Goal: Task Accomplishment & Management: Manage account settings

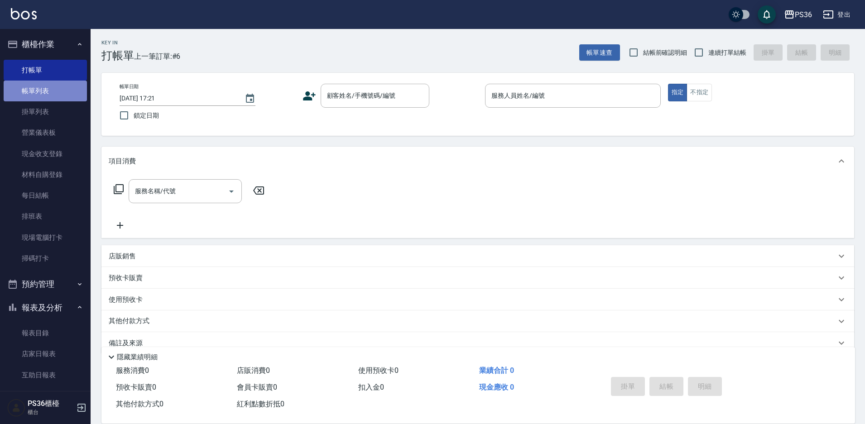
click at [65, 90] on link "帳單列表" at bounding box center [45, 91] width 83 height 21
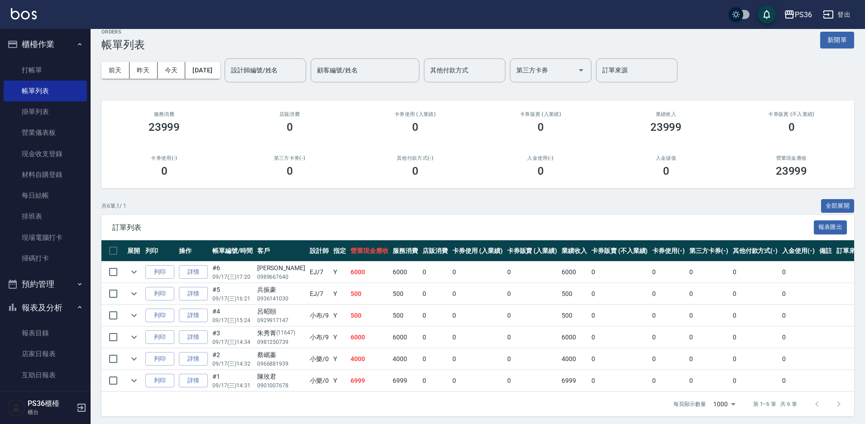
scroll to position [14, 0]
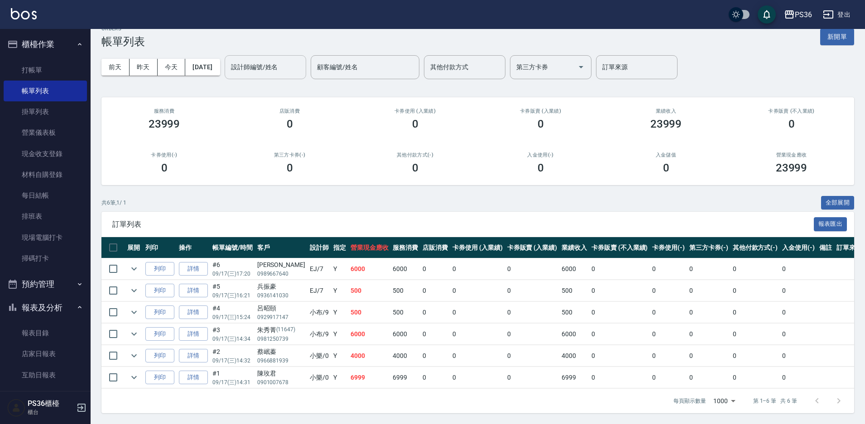
click at [302, 73] on input "設計師編號/姓名" at bounding box center [265, 67] width 73 height 16
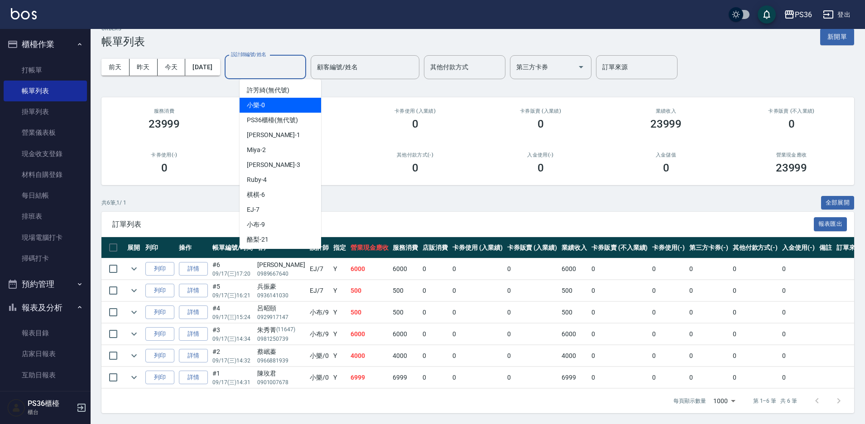
click at [268, 110] on div "小樂 -0" at bounding box center [280, 105] width 81 height 15
type input "小樂-0"
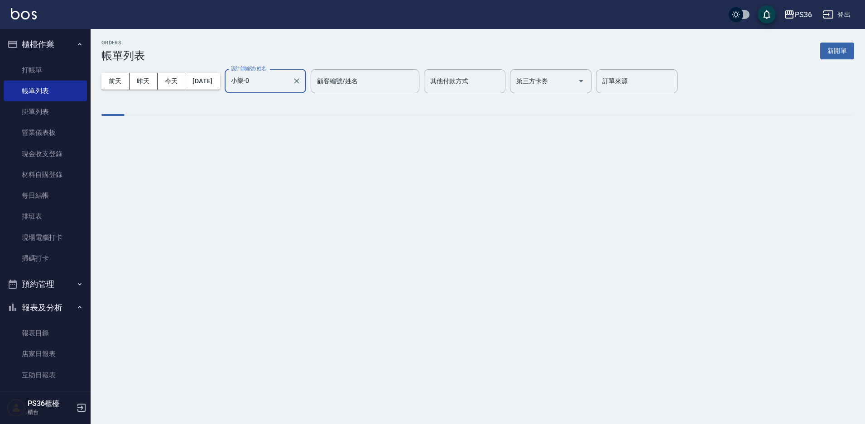
scroll to position [0, 0]
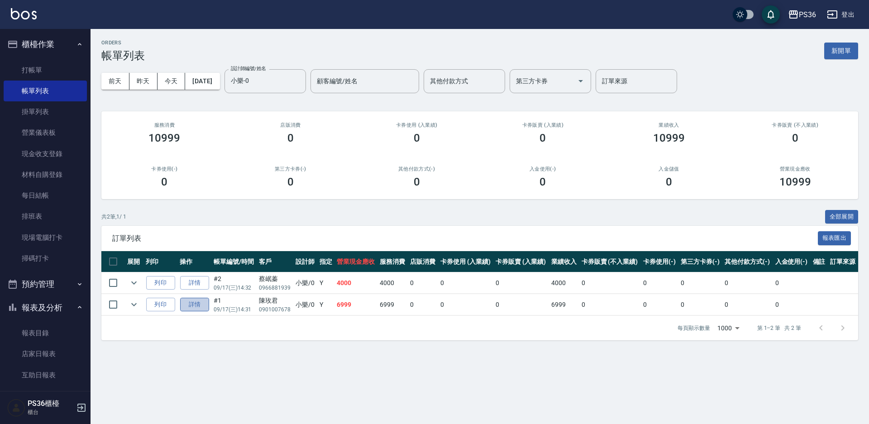
click at [201, 305] on link "詳情" at bounding box center [194, 305] width 29 height 14
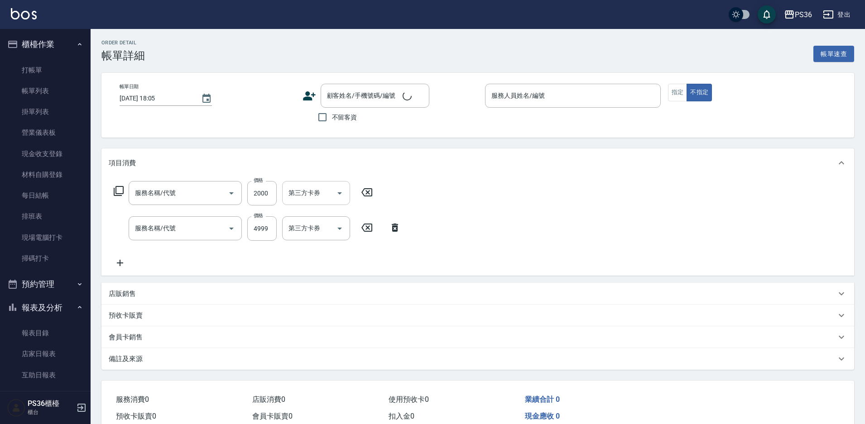
type input "[DATE] 14:31"
type input "小樂-0"
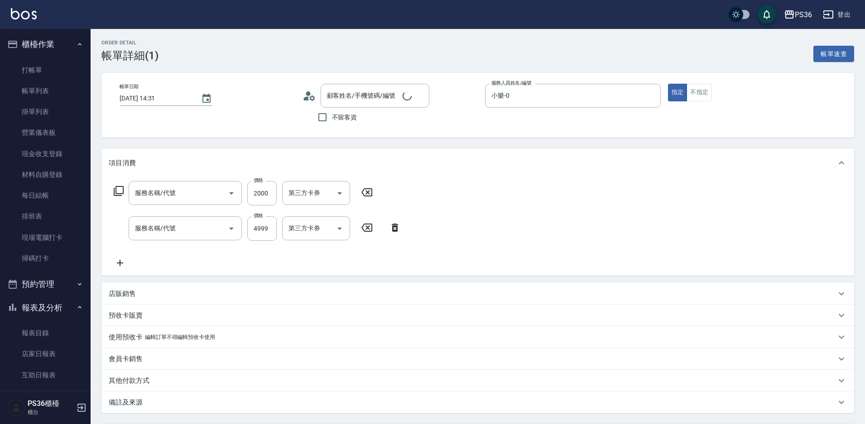
type input "頂級染髮(106)"
type input "極致白金20吋(601)"
type input "陳玫君/0901007678/"
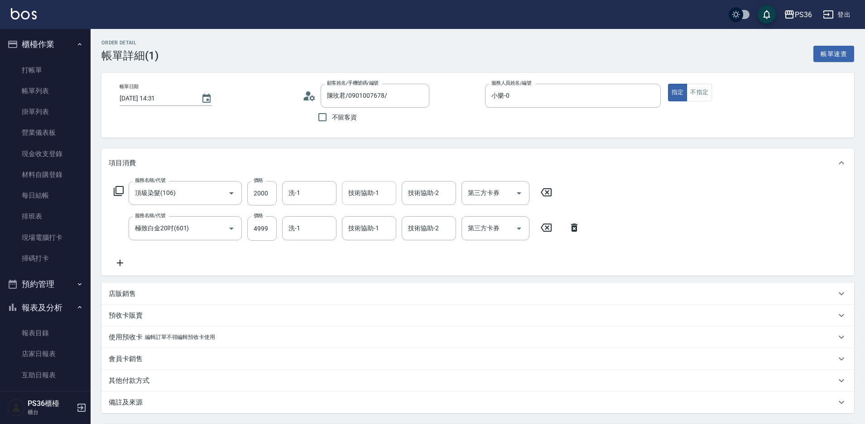
click at [376, 193] on input "技術協助-1" at bounding box center [369, 193] width 46 height 16
click at [371, 213] on div "酪梨 -21" at bounding box center [369, 216] width 54 height 15
type input "酪梨-21"
click at [320, 195] on input "洗-1" at bounding box center [309, 193] width 46 height 16
click at [324, 215] on div "酪梨 -21" at bounding box center [309, 216] width 54 height 15
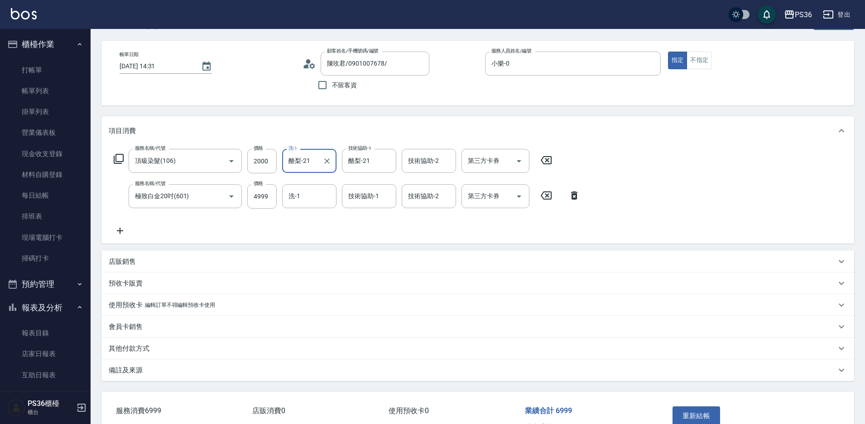
scroll to position [87, 0]
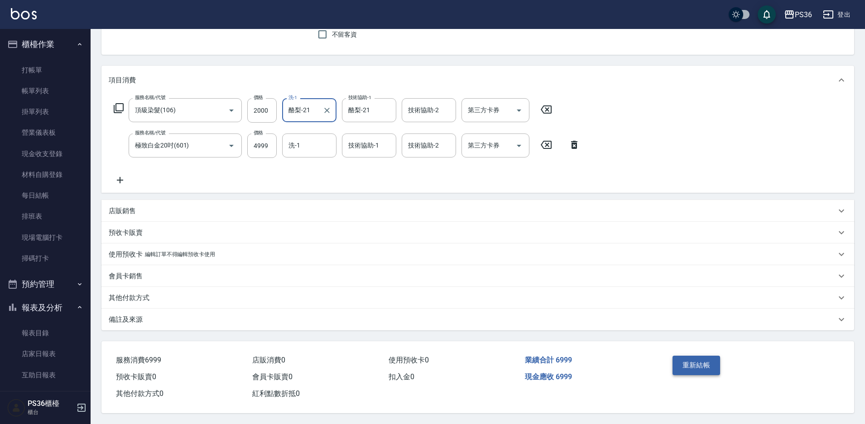
type input "酪梨-21"
click at [705, 363] on button "重新結帳" at bounding box center [696, 365] width 48 height 19
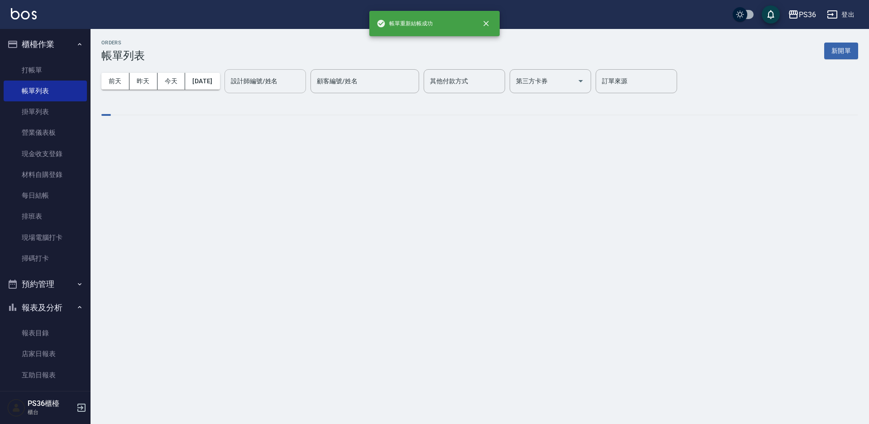
click at [265, 91] on div "設計師編號/姓名" at bounding box center [265, 81] width 81 height 24
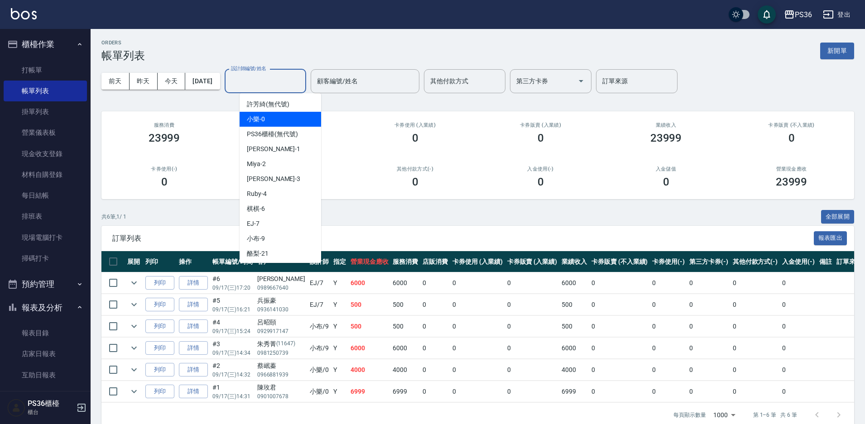
click at [263, 118] on span "小樂 -0" at bounding box center [256, 120] width 18 height 10
type input "小樂-0"
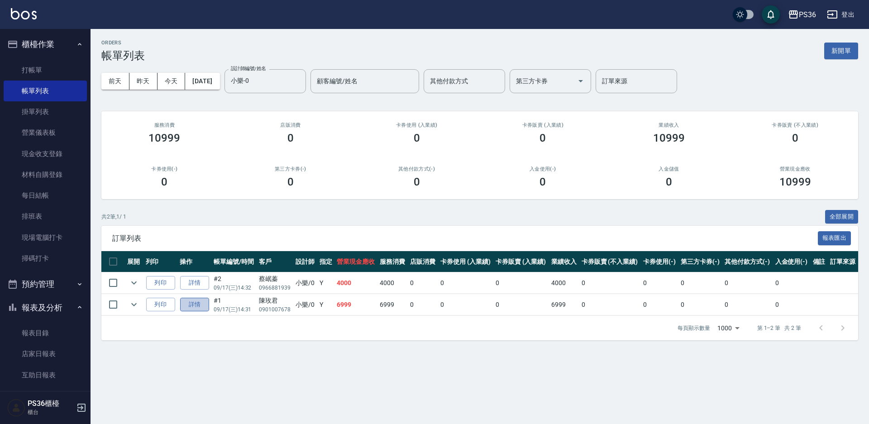
click at [201, 305] on link "詳情" at bounding box center [194, 305] width 29 height 14
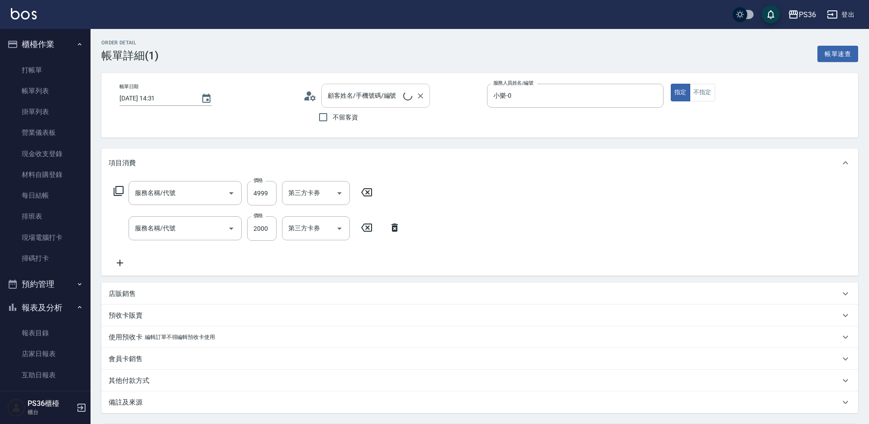
type input "[DATE] 14:31"
type input "小樂-0"
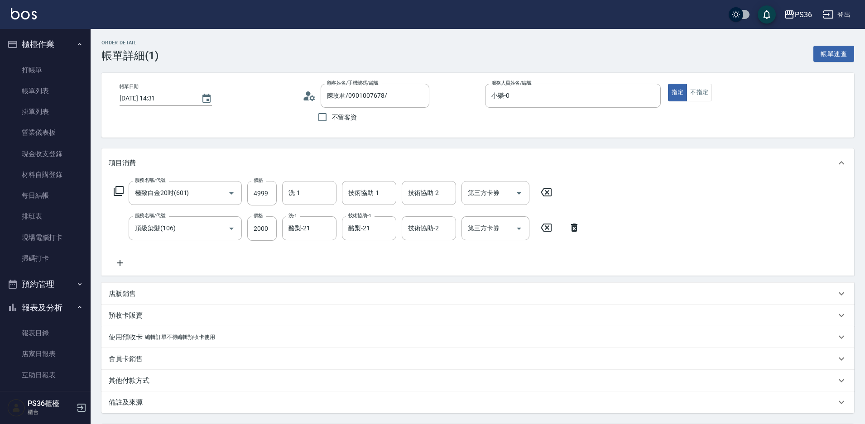
type input "陳玫君/0901007678/"
type input "極致白金20吋(601)"
type input "頂級染髮(106)"
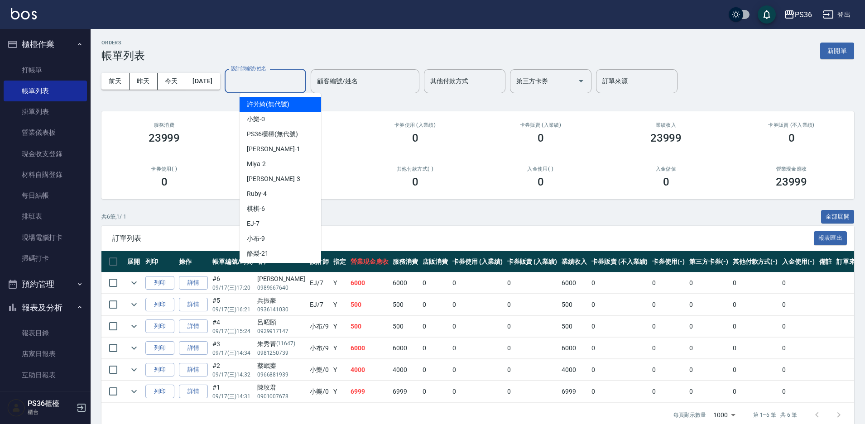
click at [254, 76] on input "設計師編號/姓名" at bounding box center [265, 81] width 73 height 16
click at [268, 120] on div "小樂 -0" at bounding box center [280, 119] width 81 height 15
type input "小樂-0"
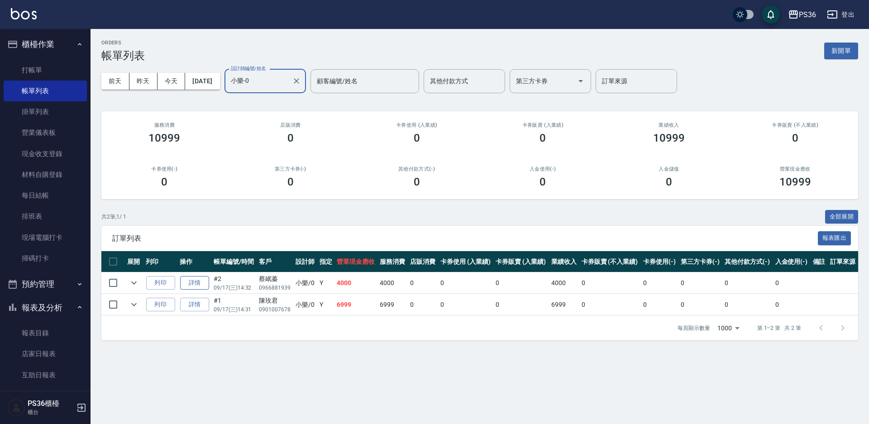
click at [194, 282] on link "詳情" at bounding box center [194, 283] width 29 height 14
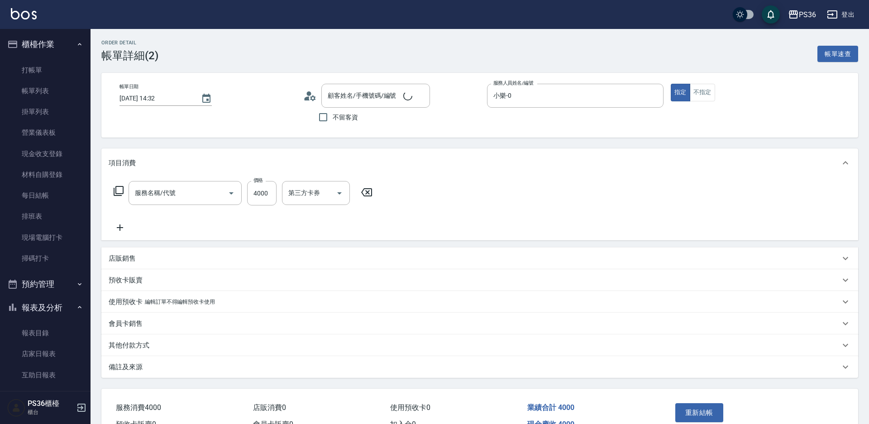
type input "[DATE] 14:32"
type input "小樂-0"
type input "拆接髮(402)"
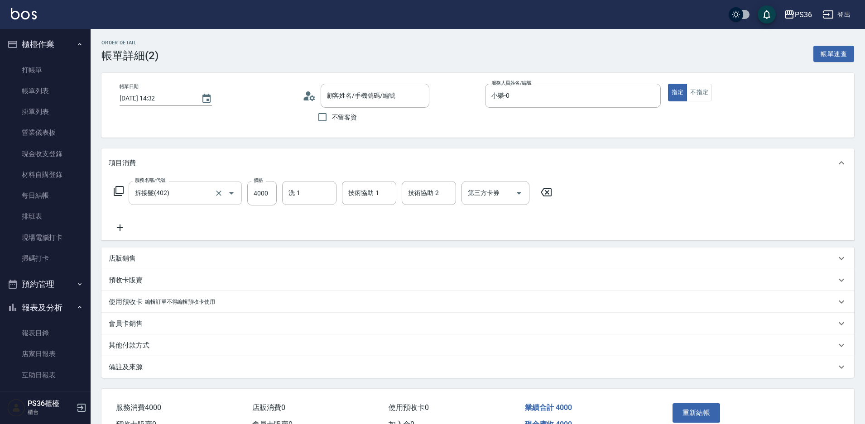
type input "蔡岷蓁/0966881939/"
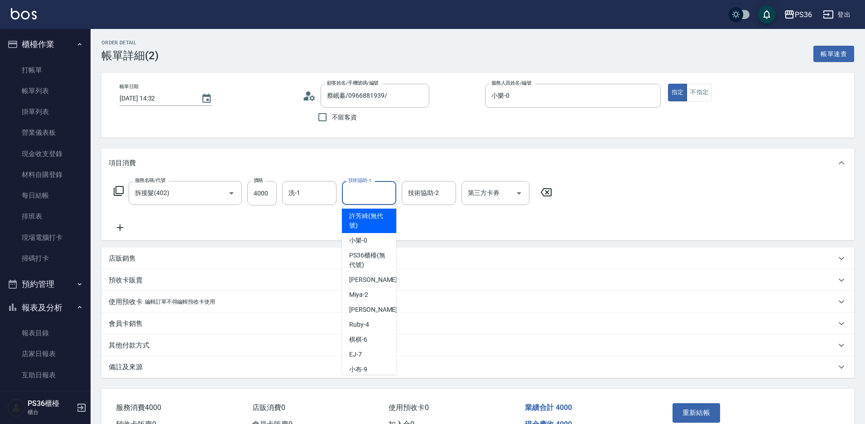
click at [372, 194] on input "技術協助-1" at bounding box center [369, 193] width 46 height 16
click at [365, 212] on span "酪梨 -21" at bounding box center [360, 216] width 22 height 10
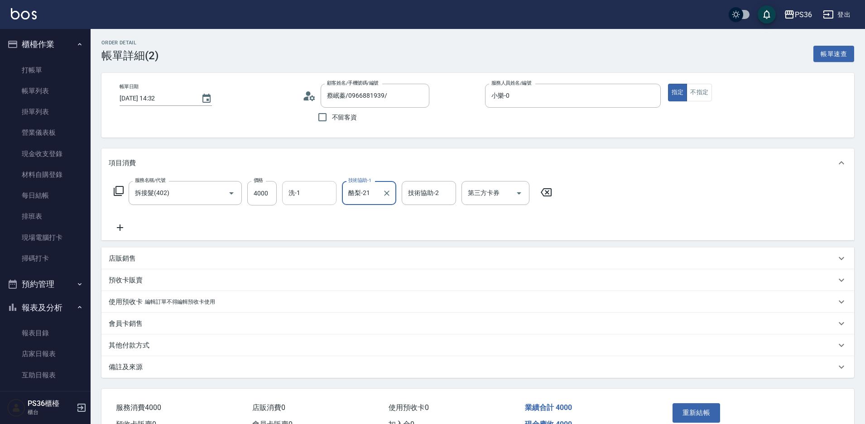
type input "酪梨-21"
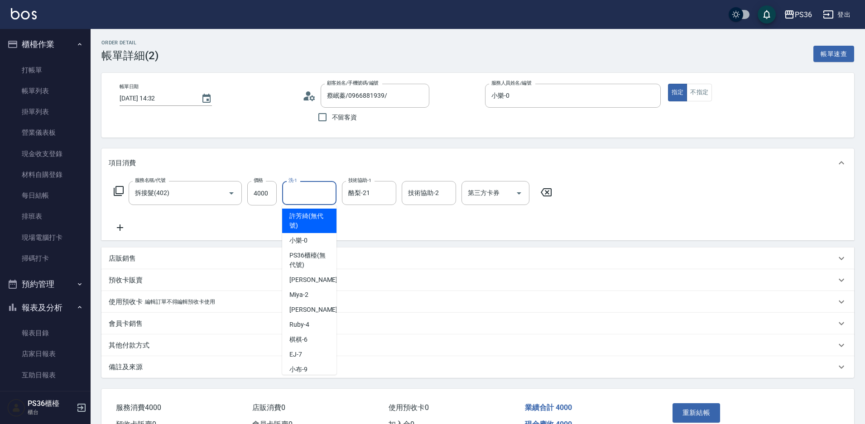
click at [319, 196] on input "洗-1" at bounding box center [309, 193] width 46 height 16
click at [320, 210] on div "酪梨 -21" at bounding box center [309, 216] width 54 height 15
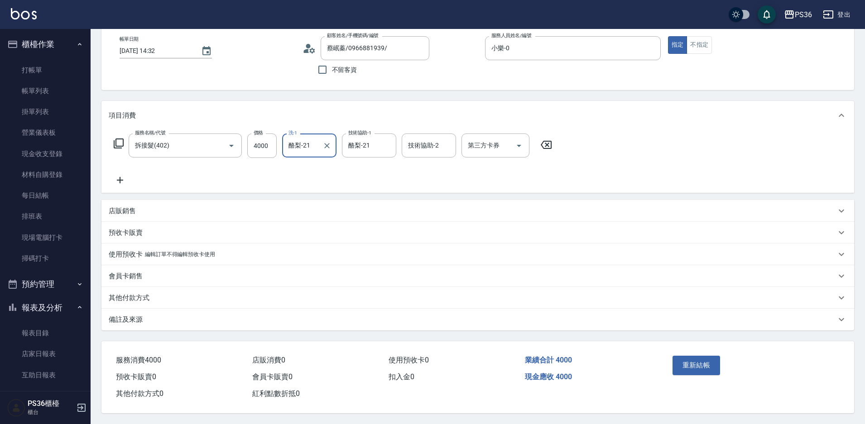
scroll to position [52, 0]
type input "酪梨-21"
click at [717, 364] on button "重新結帳" at bounding box center [696, 365] width 48 height 19
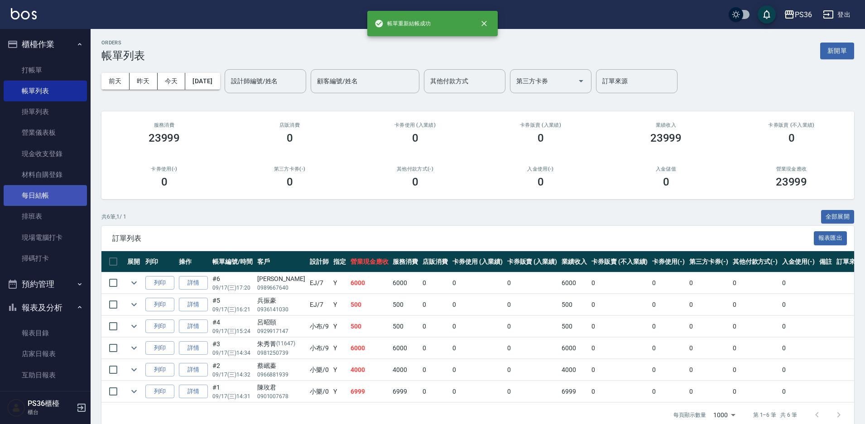
click at [44, 191] on link "每日結帳" at bounding box center [45, 195] width 83 height 21
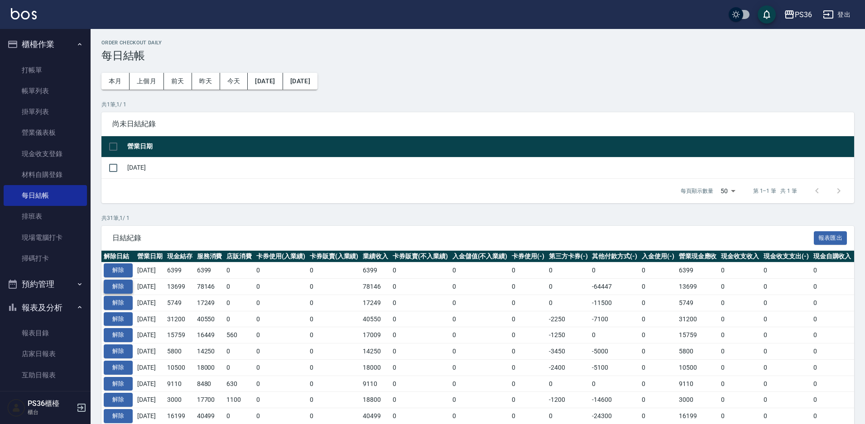
click at [116, 289] on button "解除" at bounding box center [118, 287] width 29 height 14
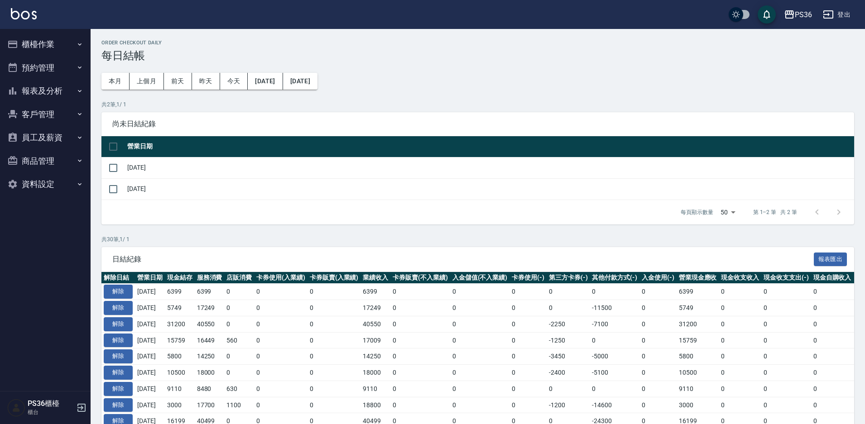
click at [72, 48] on button "櫃檯作業" at bounding box center [45, 45] width 83 height 24
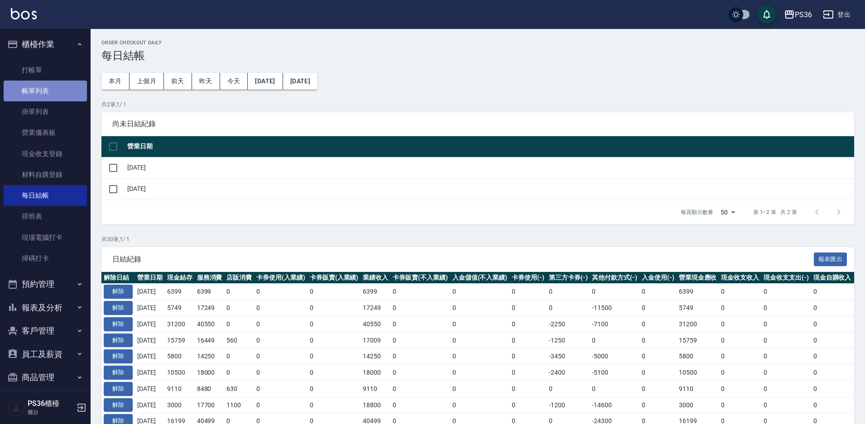
click at [56, 92] on link "帳單列表" at bounding box center [45, 91] width 83 height 21
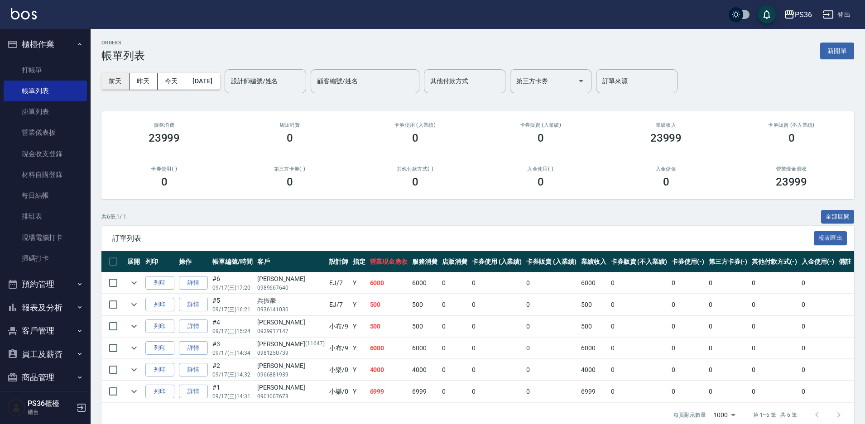
drag, startPoint x: 119, startPoint y: 84, endPoint x: 120, endPoint y: 89, distance: 5.5
click at [120, 85] on button "前天" at bounding box center [115, 81] width 28 height 17
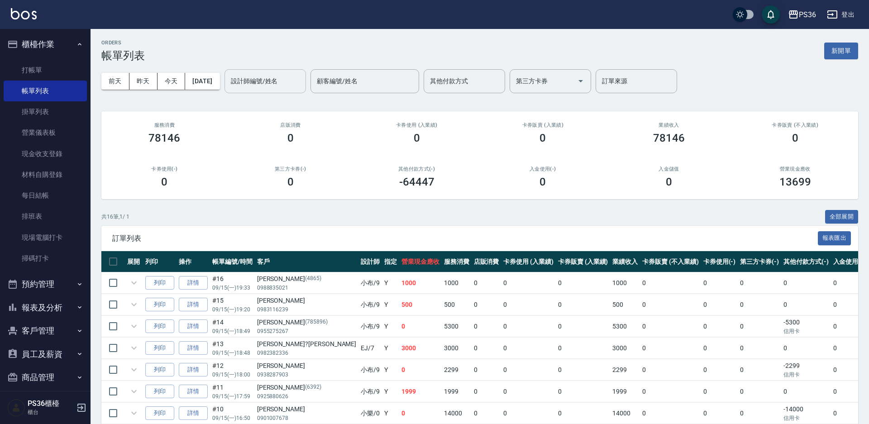
click at [256, 82] on div "設計師編號/姓名 設計師編號/姓名" at bounding box center [265, 81] width 81 height 24
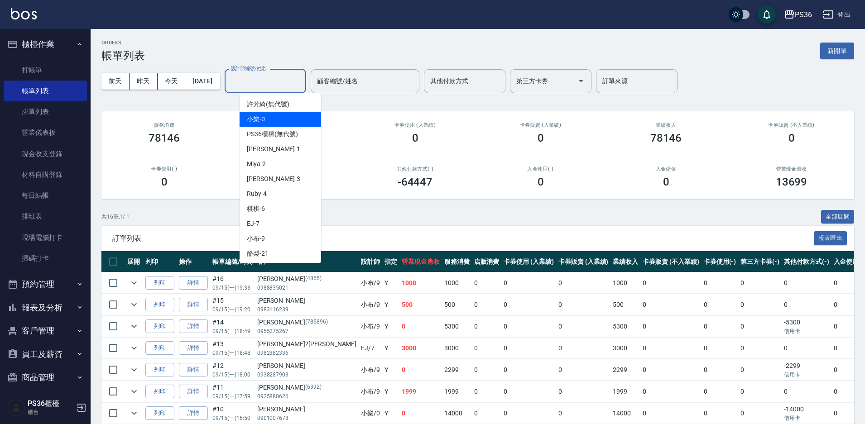
click at [250, 122] on span "小樂 -0" at bounding box center [256, 120] width 18 height 10
type input "小樂-0"
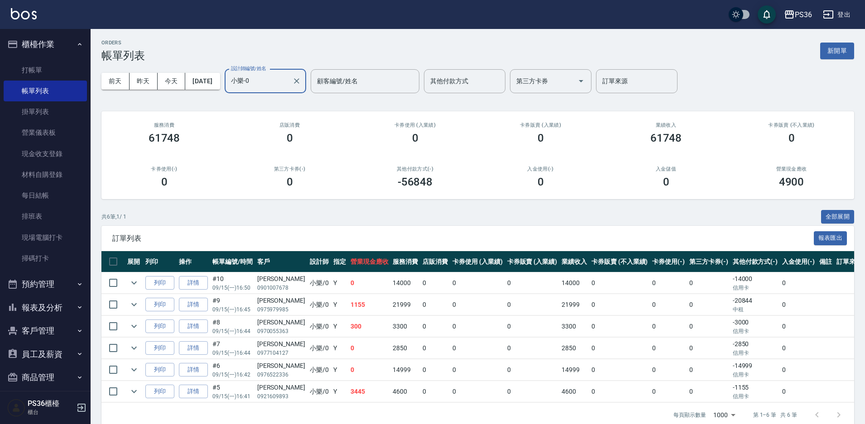
scroll to position [14, 0]
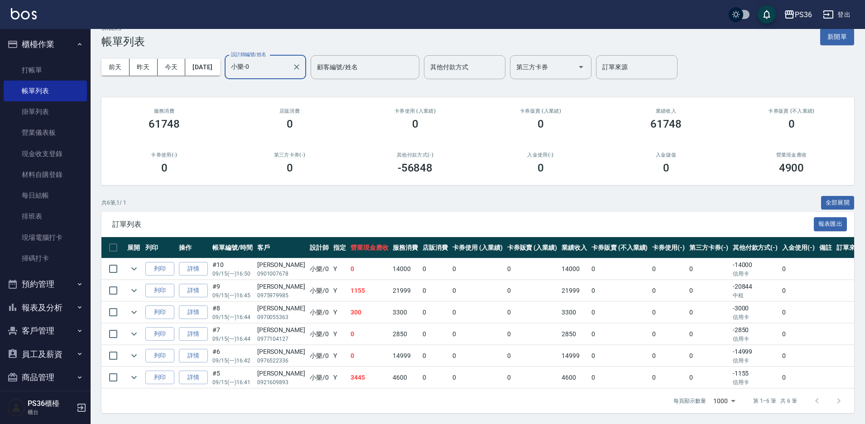
click at [191, 380] on link "詳情" at bounding box center [193, 378] width 29 height 14
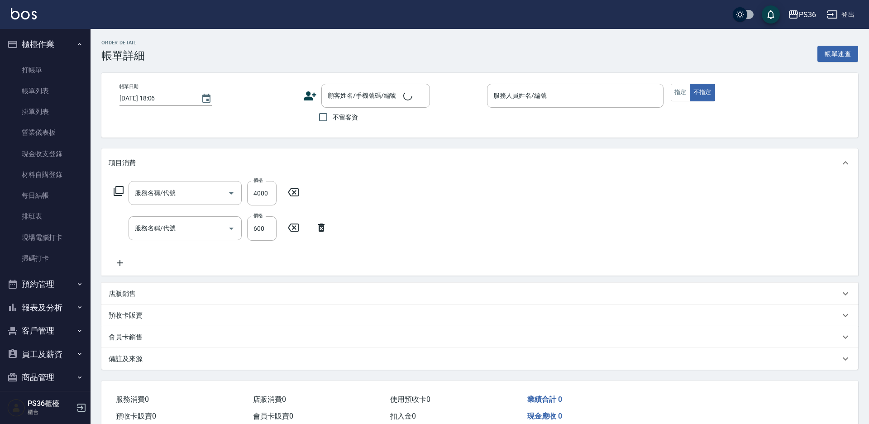
type input "2025/09/15 16:41"
type input "小樂-0"
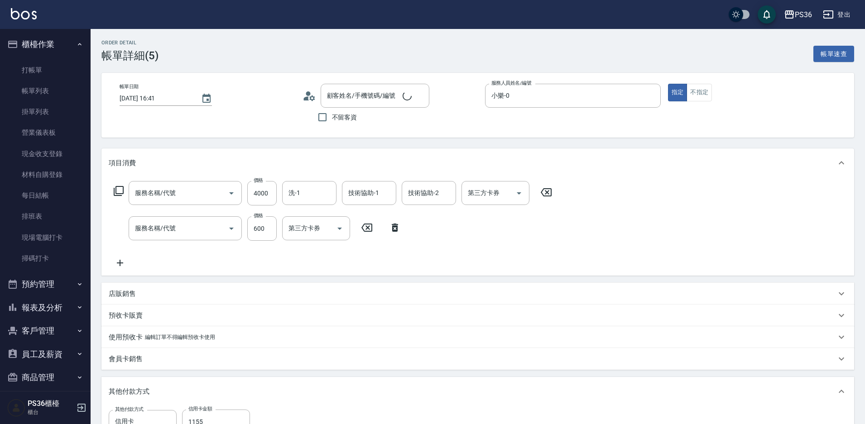
type input "羅穎琛/0921609893/"
type input "拆接髮(402)"
type input "局部染髮(2)"
click at [381, 198] on input "技術協助-1" at bounding box center [369, 193] width 46 height 16
drag, startPoint x: 372, startPoint y: 208, endPoint x: 355, endPoint y: 216, distance: 18.3
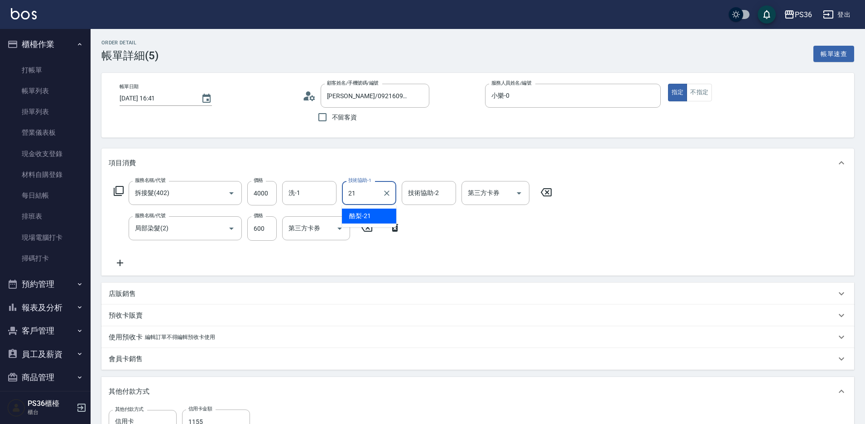
click at [367, 218] on span "酪梨 -21" at bounding box center [360, 216] width 22 height 10
type input "酪梨-21"
click at [315, 199] on input "洗-1" at bounding box center [309, 193] width 46 height 16
click at [312, 213] on div "酪梨 -21" at bounding box center [309, 216] width 54 height 15
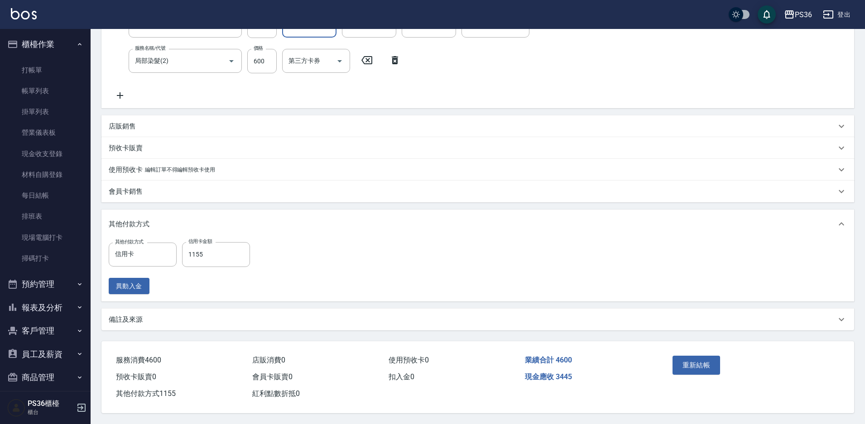
scroll to position [172, 0]
type input "酪梨-21"
click at [692, 368] on button "重新結帳" at bounding box center [696, 365] width 48 height 19
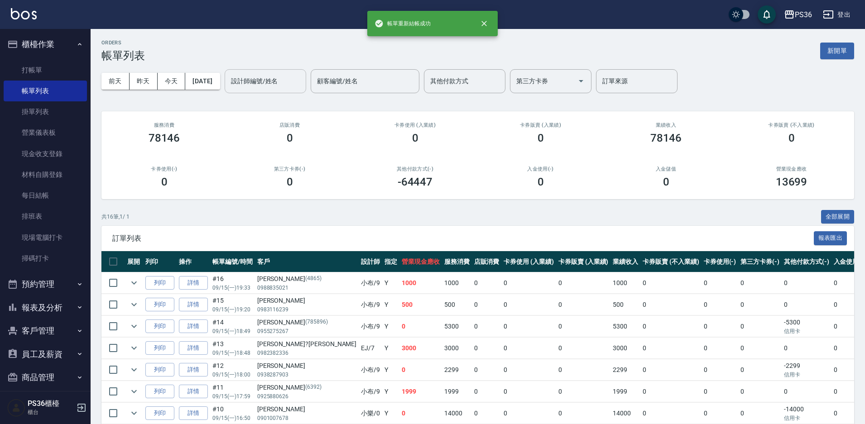
drag, startPoint x: 288, startPoint y: 81, endPoint x: 288, endPoint y: 92, distance: 10.9
click at [288, 82] on input "設計師編號/姓名" at bounding box center [265, 81] width 73 height 16
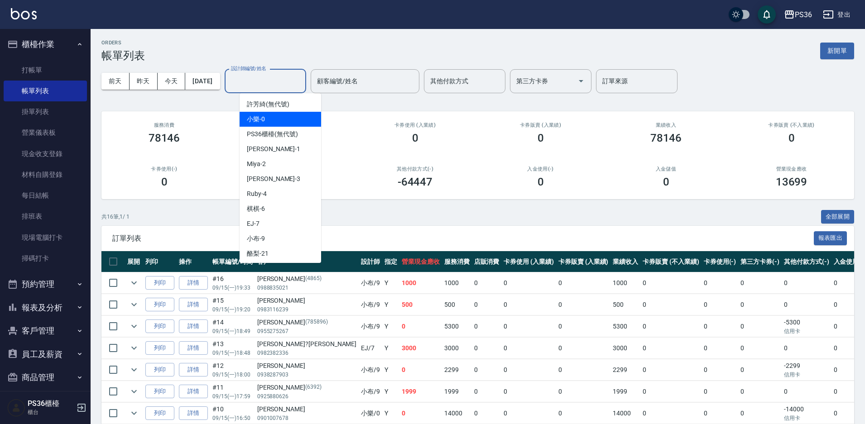
click at [288, 117] on div "小樂 -0" at bounding box center [280, 119] width 81 height 15
type input "小樂-0"
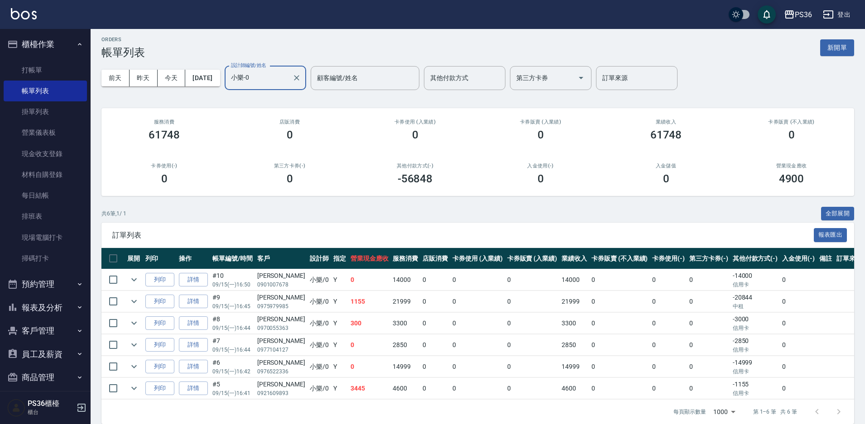
scroll to position [14, 0]
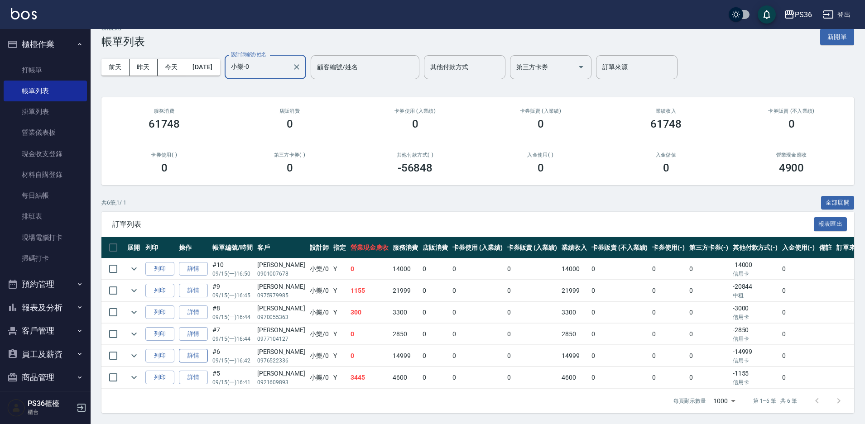
click at [193, 355] on link "詳情" at bounding box center [193, 356] width 29 height 14
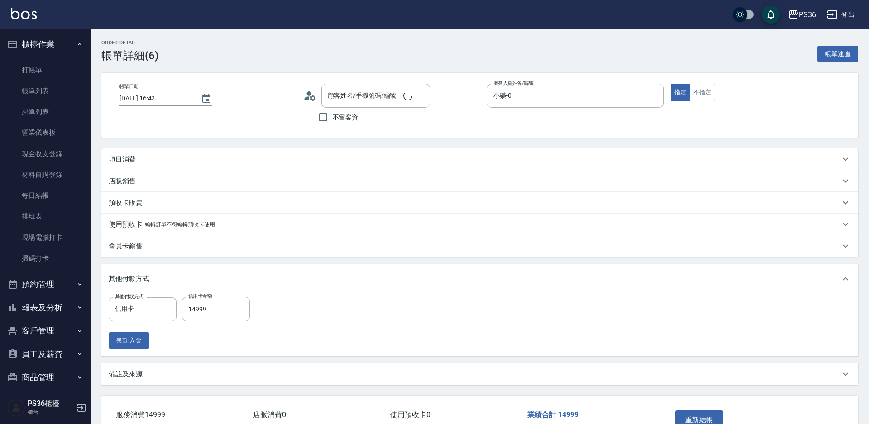
type input "2025/09/15 16:42"
type input "小樂-0"
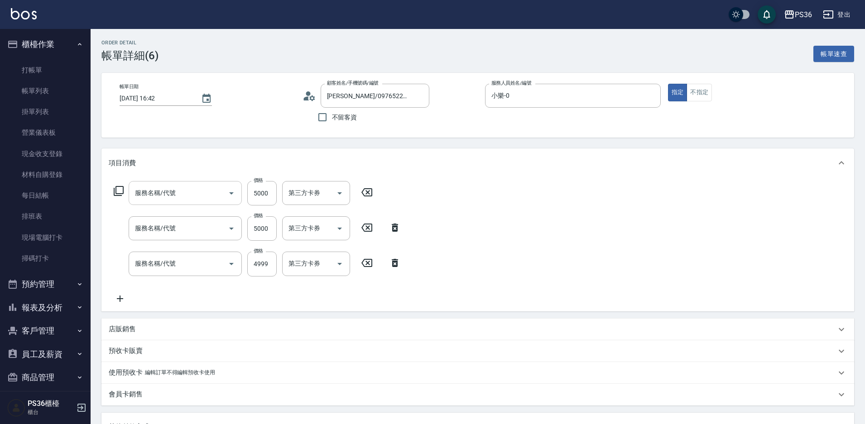
type input "林宥彤/0976522336/"
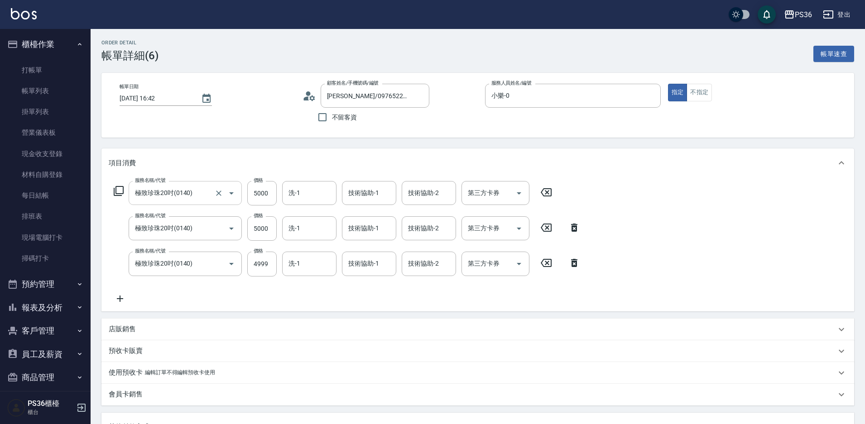
type input "極致珍珠20吋(0140)"
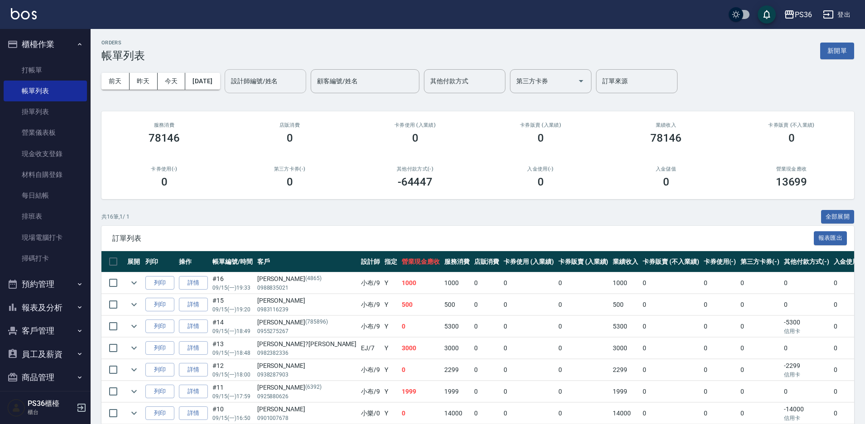
click at [304, 90] on div "設計師編號/姓名" at bounding box center [265, 81] width 81 height 24
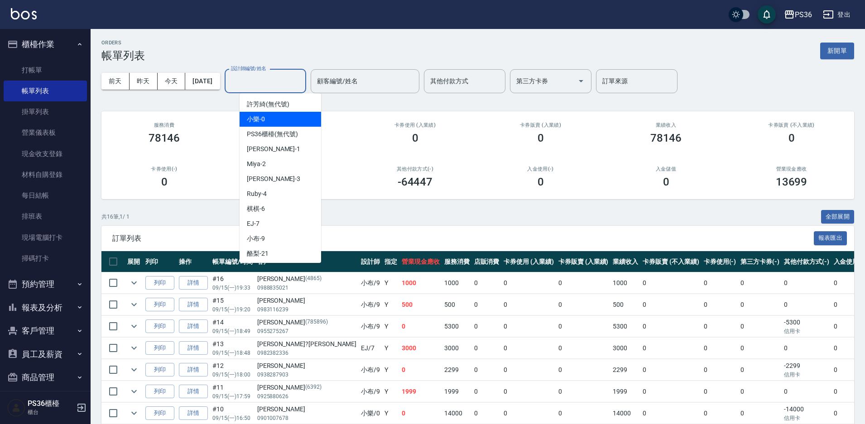
click at [285, 119] on div "小樂 -0" at bounding box center [280, 119] width 81 height 15
type input "小樂-0"
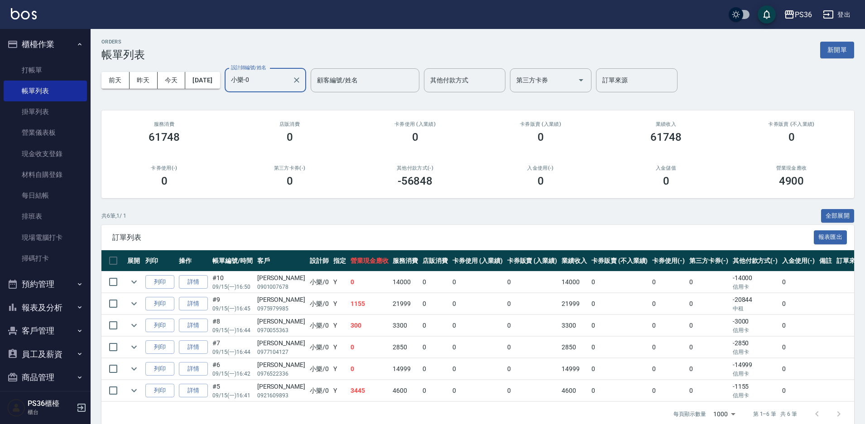
scroll to position [14, 0]
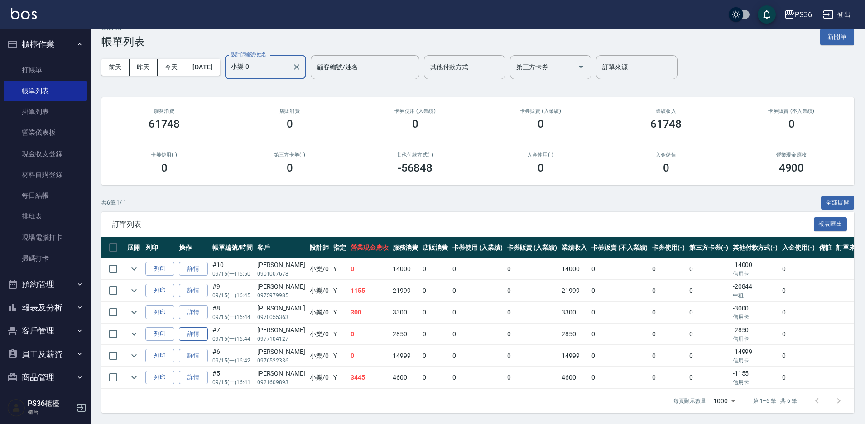
click at [194, 335] on link "詳情" at bounding box center [193, 334] width 29 height 14
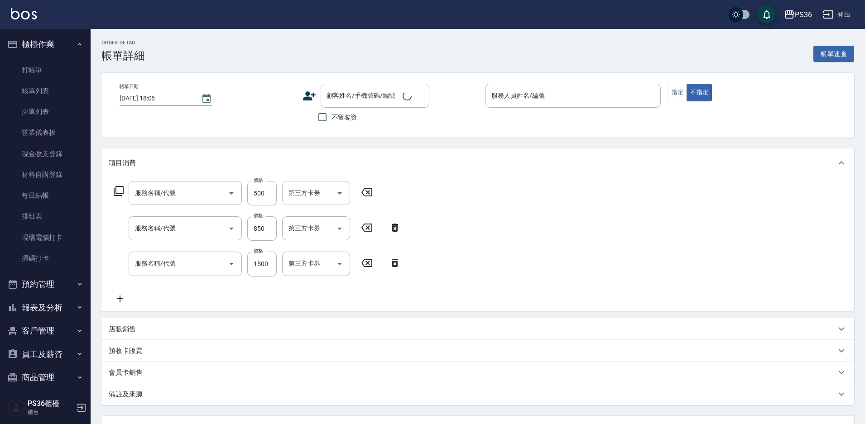
type input "2025/09/15 16:44"
type input "小樂-0"
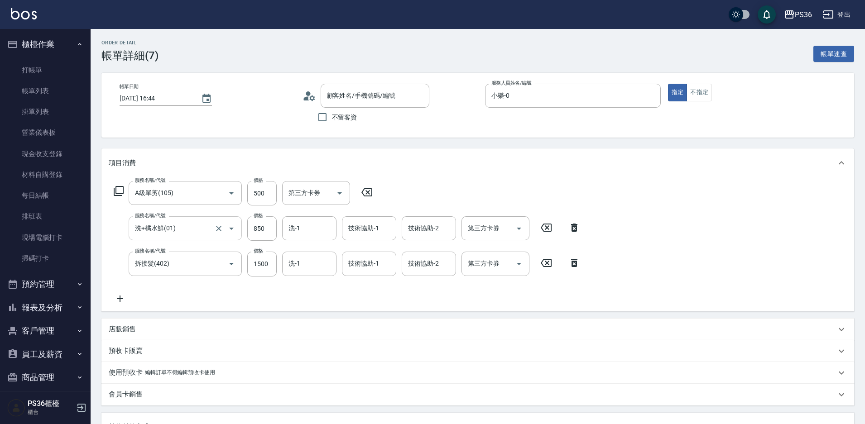
type input "A級單剪(105)"
type input "洗+橘水鮮(01)"
type input "拆接髮(402)"
type input "林孟謹/0977104127/"
click at [374, 236] on input "技術協助-1" at bounding box center [369, 228] width 46 height 16
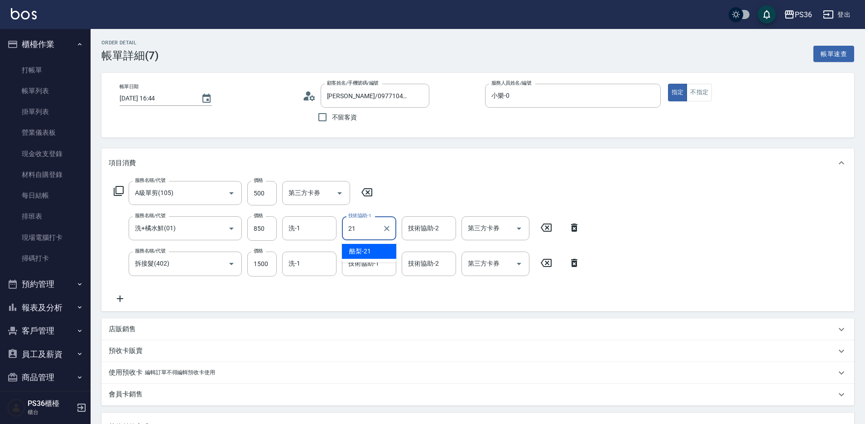
click at [368, 249] on span "酪梨 -21" at bounding box center [360, 252] width 22 height 10
type input "酪梨-21"
click at [315, 233] on input "洗-1" at bounding box center [309, 228] width 46 height 16
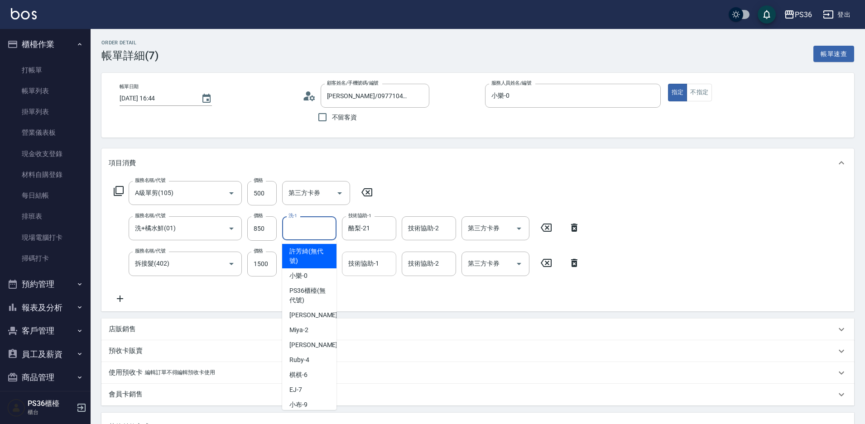
click at [358, 259] on div "技術協助-1 技術協助-1" at bounding box center [369, 264] width 54 height 24
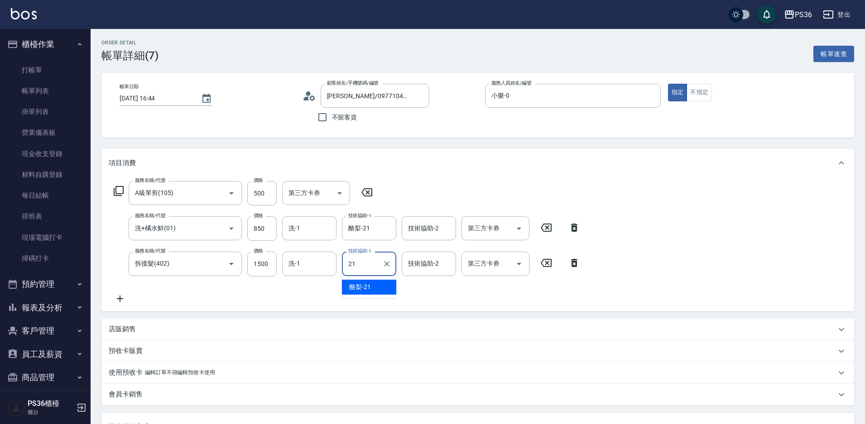
click at [354, 283] on div "酪梨 -21" at bounding box center [369, 287] width 54 height 15
click at [298, 253] on div "洗-1" at bounding box center [309, 264] width 54 height 24
type input "酪梨-21"
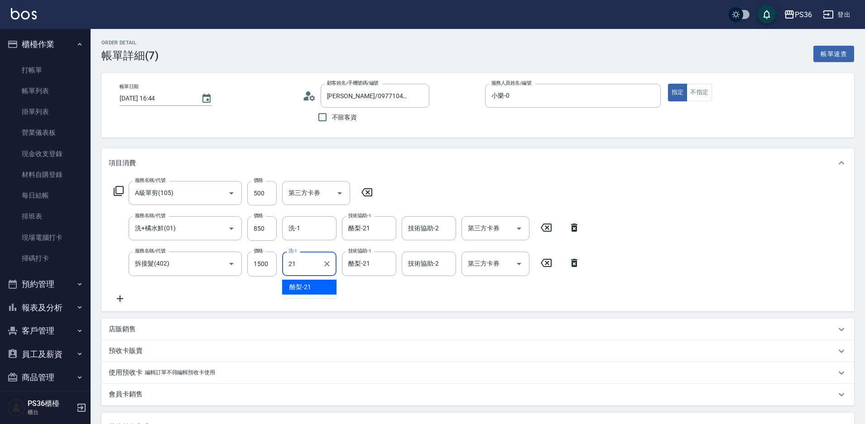
drag, startPoint x: 299, startPoint y: 291, endPoint x: 301, endPoint y: 284, distance: 6.6
click at [300, 291] on span "酪梨 -21" at bounding box center [300, 288] width 22 height 10
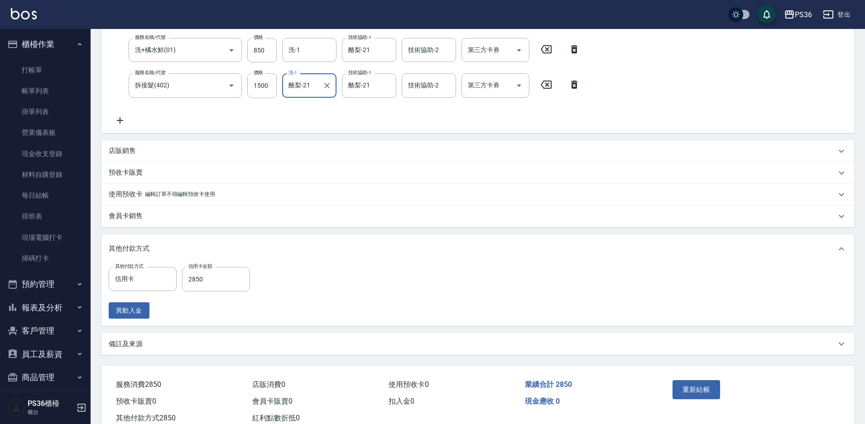
scroll to position [207, 0]
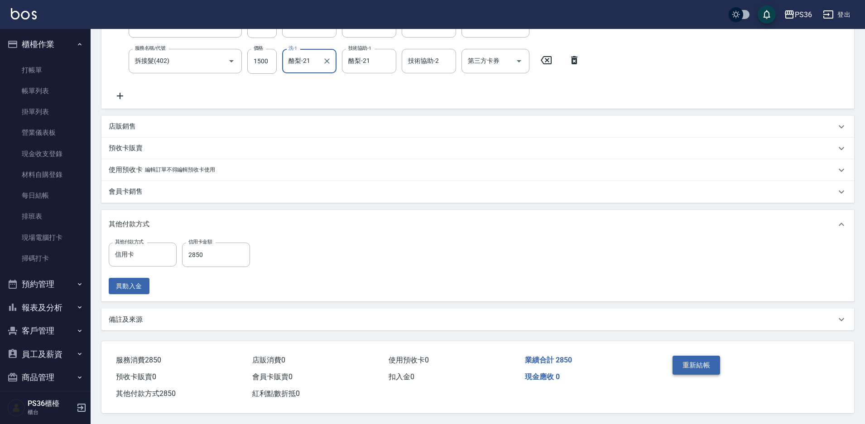
type input "酪梨-21"
click at [691, 364] on button "重新結帳" at bounding box center [696, 365] width 48 height 19
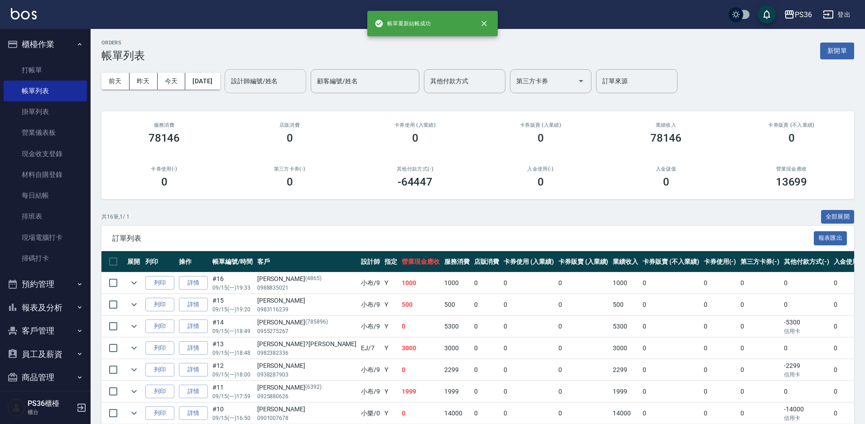
click at [276, 74] on div "設計師編號/姓名 設計師編號/姓名" at bounding box center [265, 81] width 81 height 24
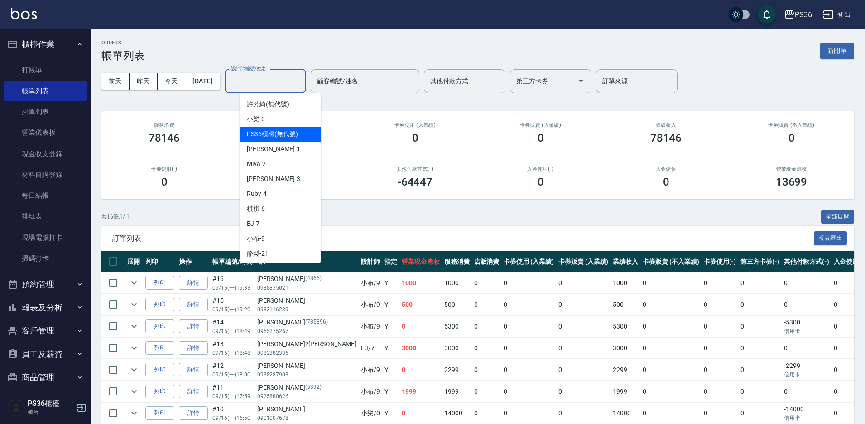
click at [274, 131] on span "PS36櫃檯 (無代號)" at bounding box center [272, 134] width 51 height 10
type input "PS36櫃檯(無代號)"
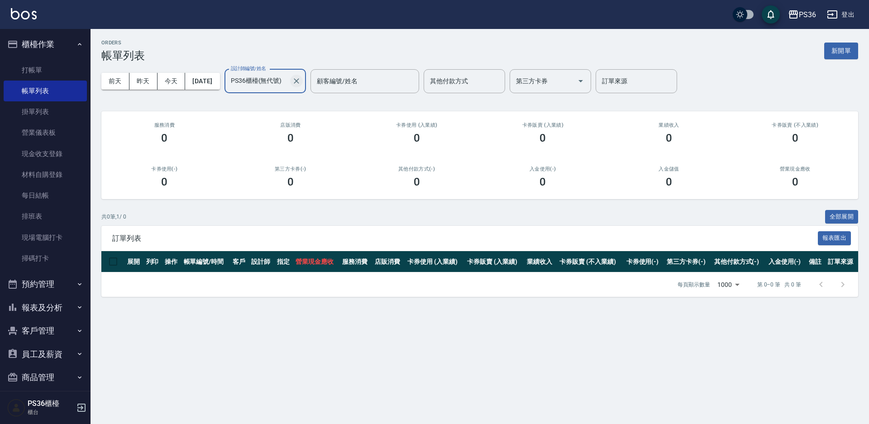
click at [301, 81] on icon "Clear" at bounding box center [296, 81] width 9 height 9
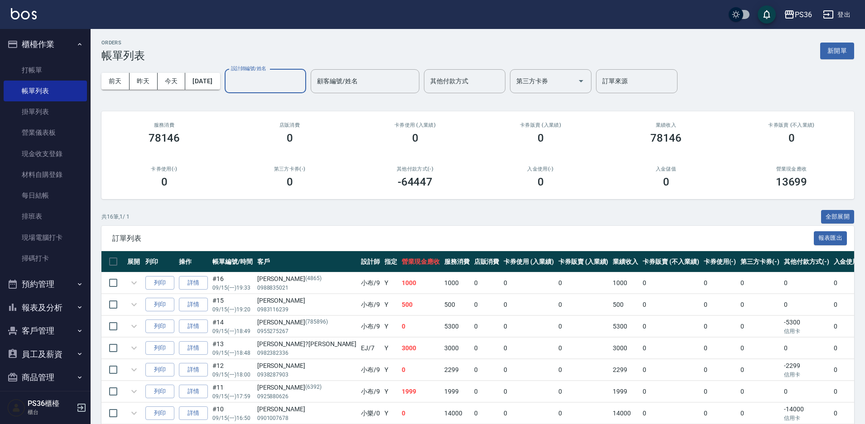
click at [282, 89] on div "設計師編號/姓名" at bounding box center [265, 81] width 81 height 24
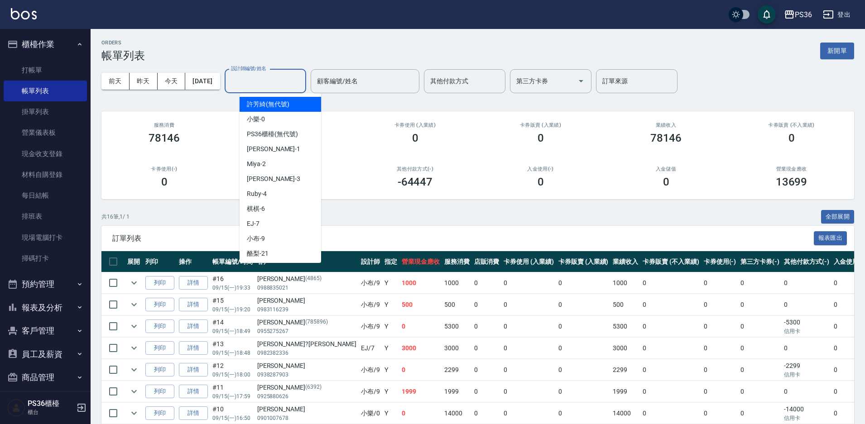
click at [283, 109] on div "許芳綺 (無代號)" at bounding box center [280, 104] width 81 height 15
type input "許芳綺(無代號)"
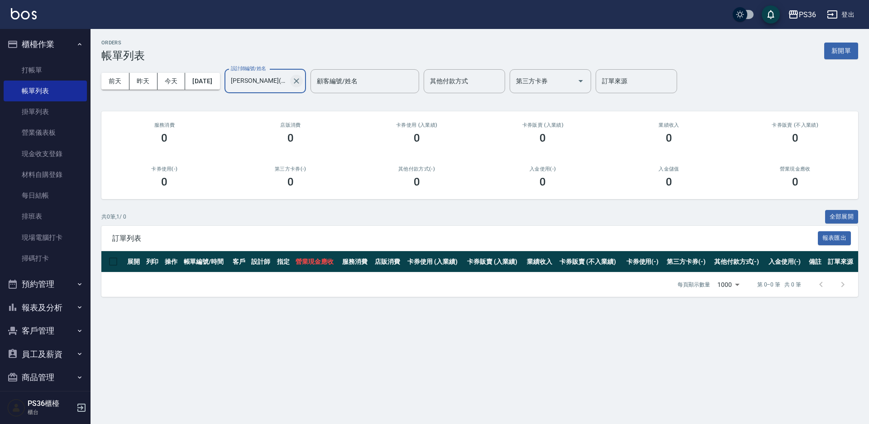
click at [301, 84] on icon "Clear" at bounding box center [296, 81] width 9 height 9
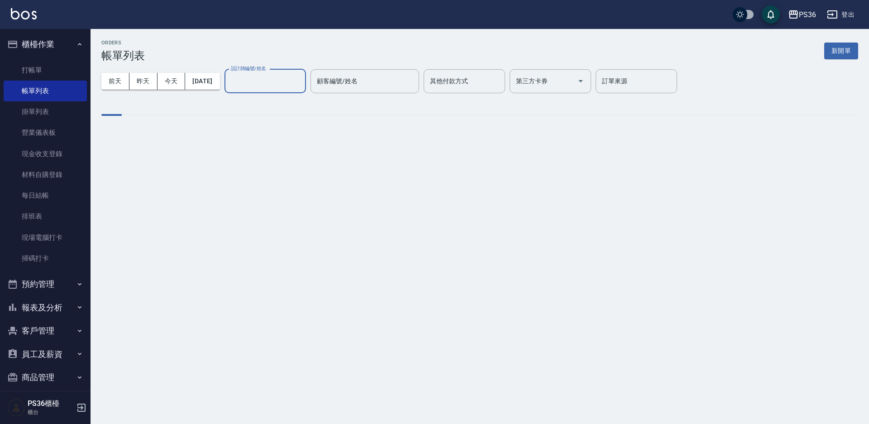
click at [288, 89] on div "設計師編號/姓名" at bounding box center [265, 81] width 81 height 24
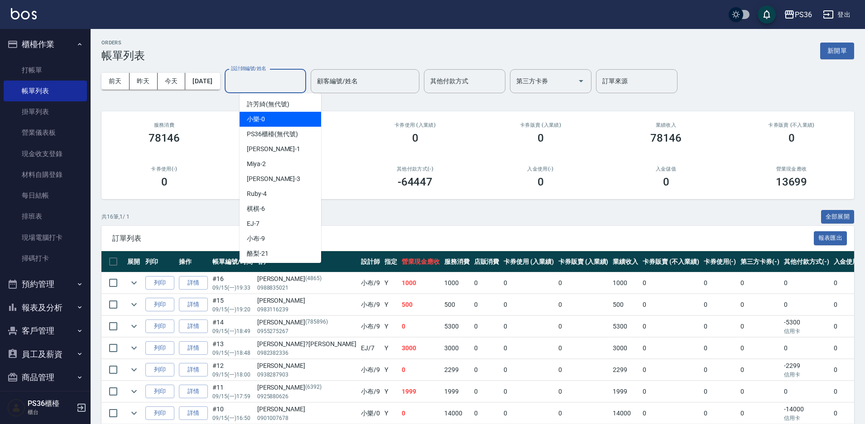
click at [278, 112] on div "小樂 -0" at bounding box center [280, 119] width 81 height 15
type input "小樂-0"
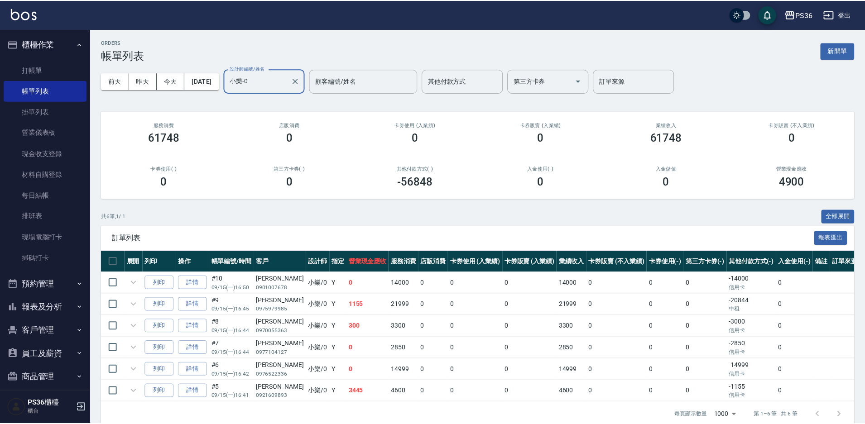
scroll to position [14, 0]
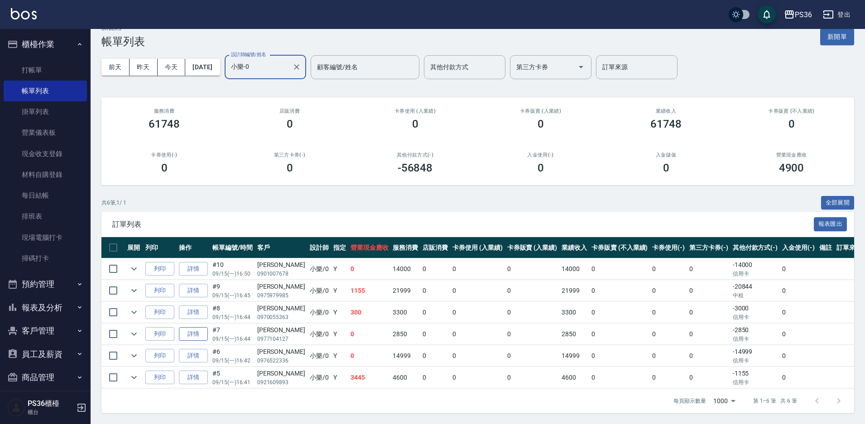
click at [196, 331] on link "詳情" at bounding box center [193, 334] width 29 height 14
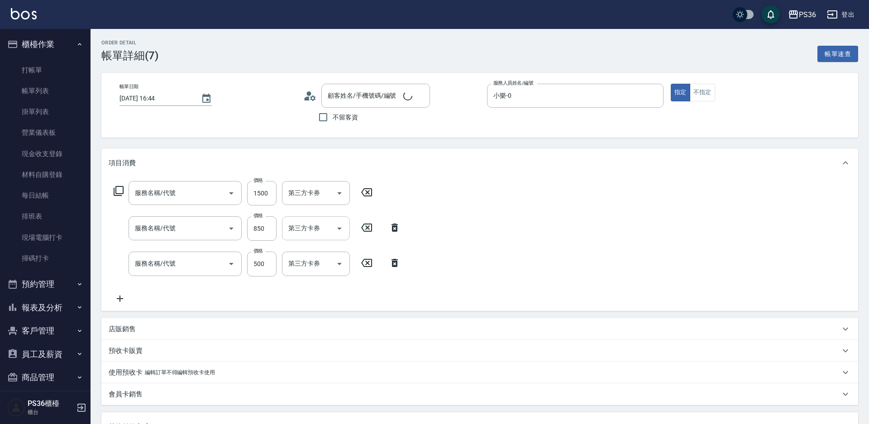
type input "2025/09/15 16:44"
type input "小樂-0"
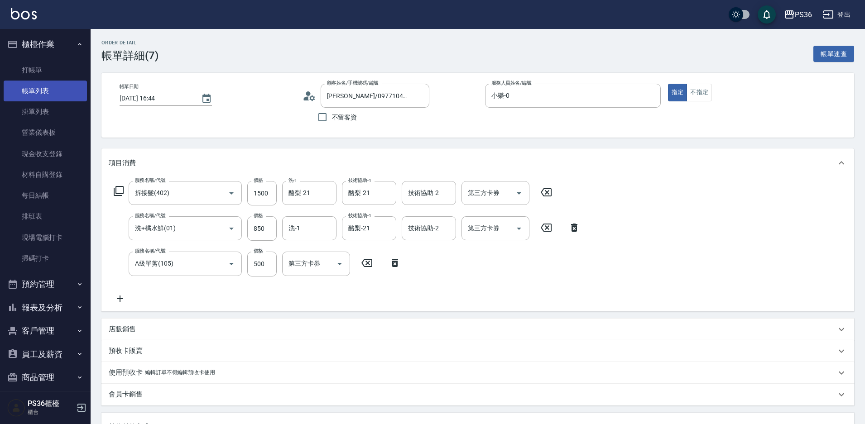
type input "林孟謹/0977104127/"
type input "拆接髮(402)"
type input "洗+橘水鮮(01)"
type input "A級單剪(105)"
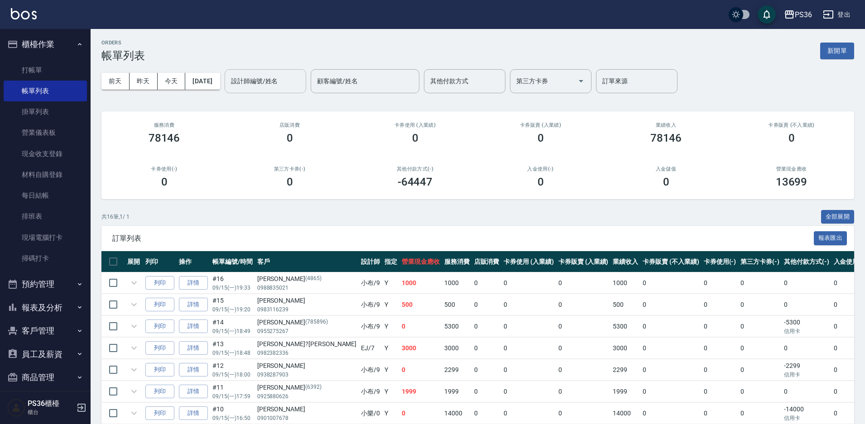
click at [302, 80] on input "設計師編號/姓名" at bounding box center [265, 81] width 73 height 16
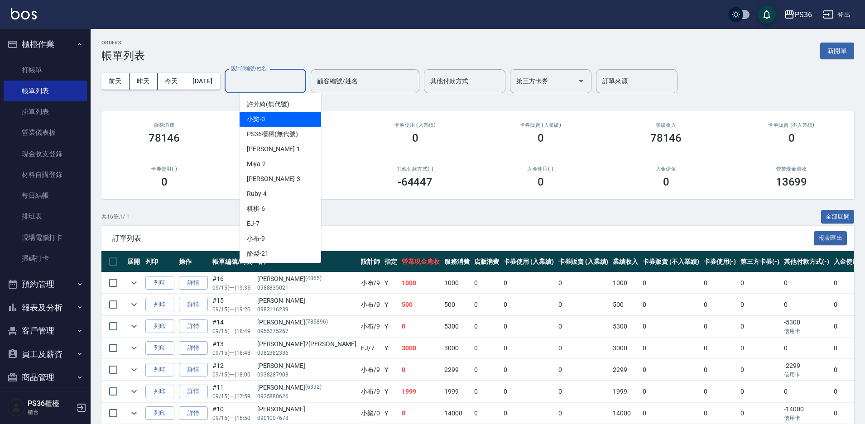
click at [297, 120] on div "小樂 -0" at bounding box center [280, 119] width 81 height 15
type input "小樂-0"
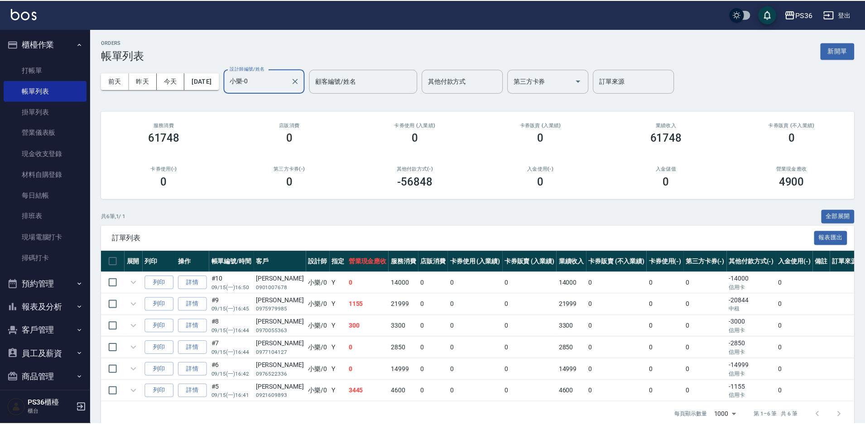
scroll to position [14, 0]
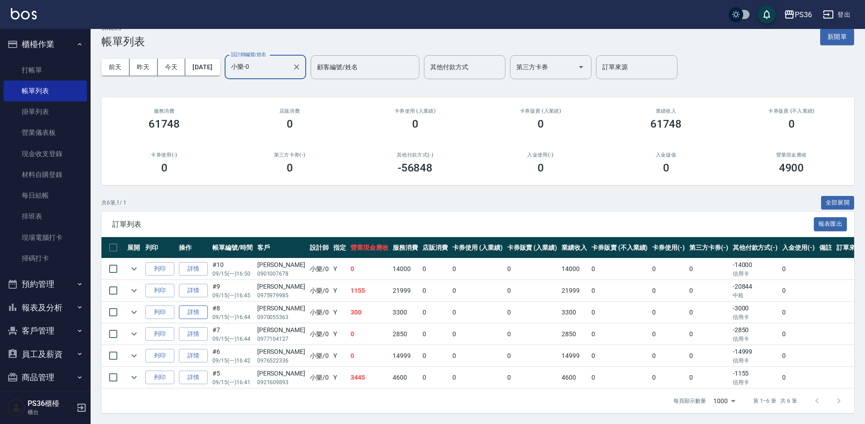
click at [196, 307] on link "詳情" at bounding box center [193, 313] width 29 height 14
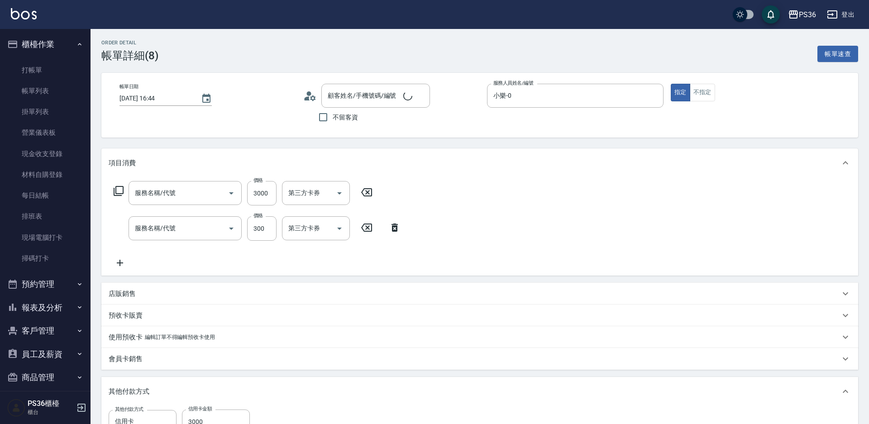
type input "2025/09/15 16:44"
type input "小樂-0"
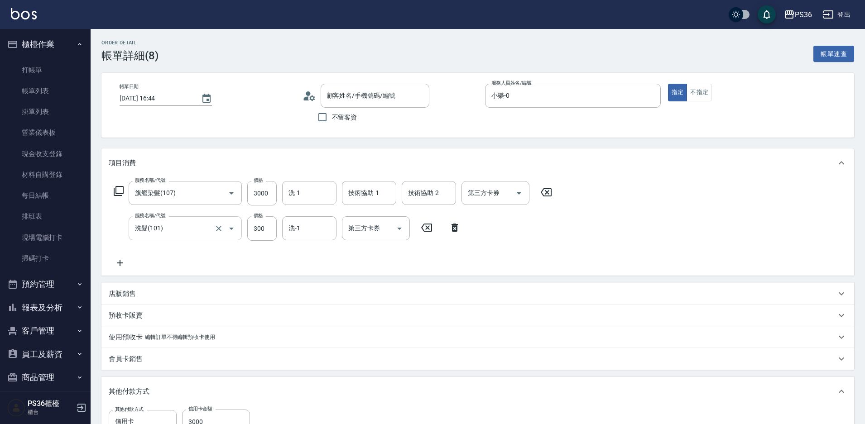
type input "旗艦染髮(107)"
type input "洗髮(101)"
type input "戚育禎/0970055363/"
click at [367, 182] on div "技術協助-1" at bounding box center [369, 193] width 54 height 24
click at [366, 216] on span "酪梨 -21" at bounding box center [360, 216] width 22 height 10
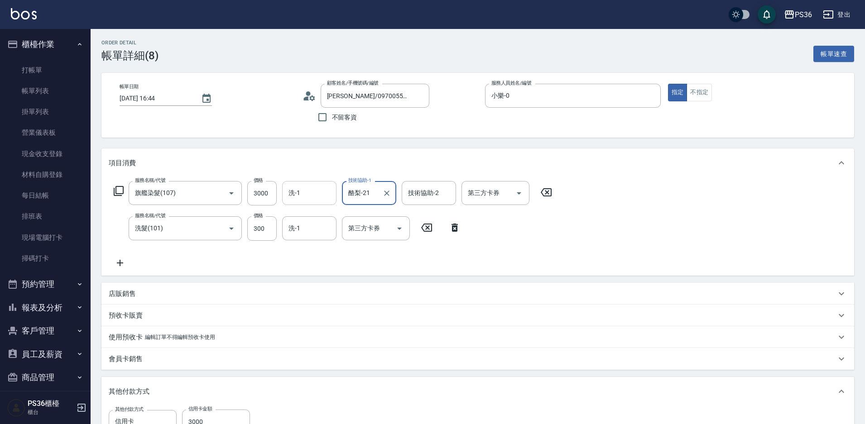
type input "酪梨-21"
click at [319, 197] on input "洗-1" at bounding box center [309, 193] width 46 height 16
click at [309, 216] on span "酪梨 -21" at bounding box center [300, 216] width 22 height 10
type input "酪梨-21"
click at [306, 234] on input "2" at bounding box center [309, 228] width 46 height 16
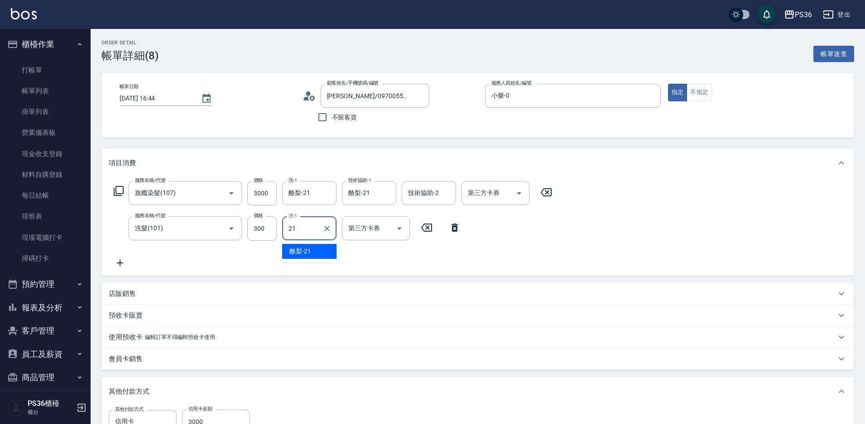
click at [306, 254] on span "酪梨 -21" at bounding box center [300, 252] width 22 height 10
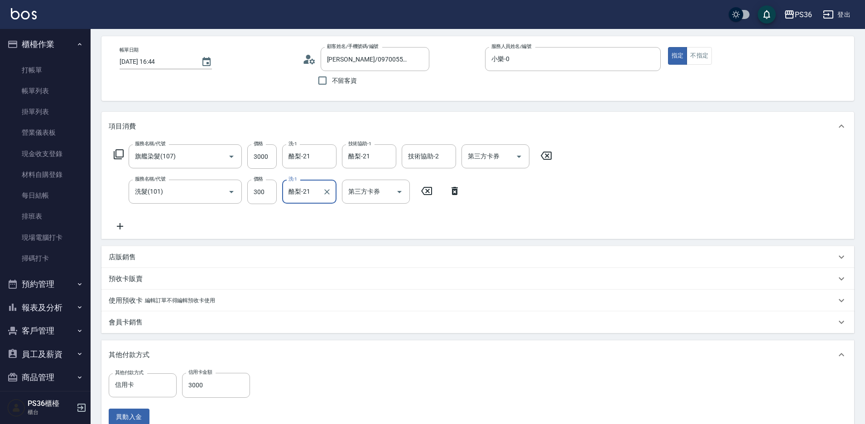
scroll to position [136, 0]
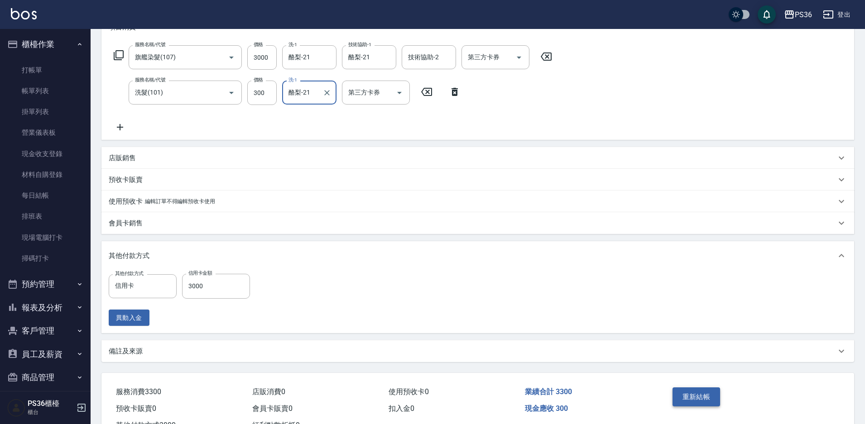
type input "酪梨-21"
click at [700, 389] on button "重新結帳" at bounding box center [696, 397] width 48 height 19
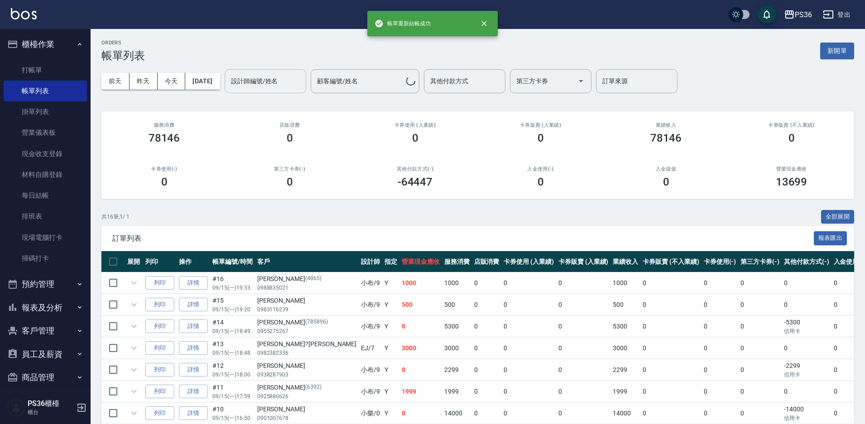
click at [264, 88] on input "設計師編號/姓名" at bounding box center [265, 81] width 73 height 16
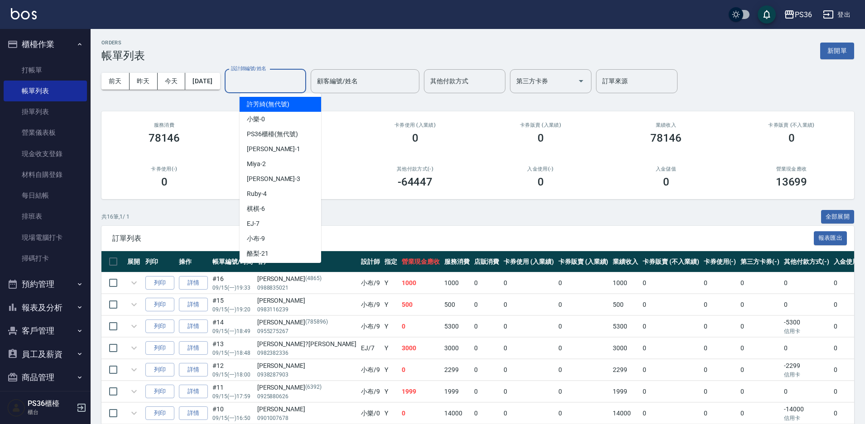
click at [259, 121] on span "小樂 -0" at bounding box center [256, 120] width 18 height 10
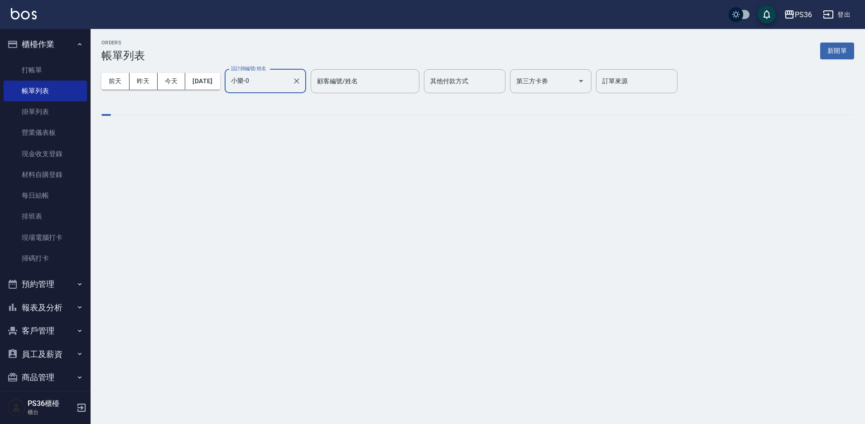
type input "小樂-0"
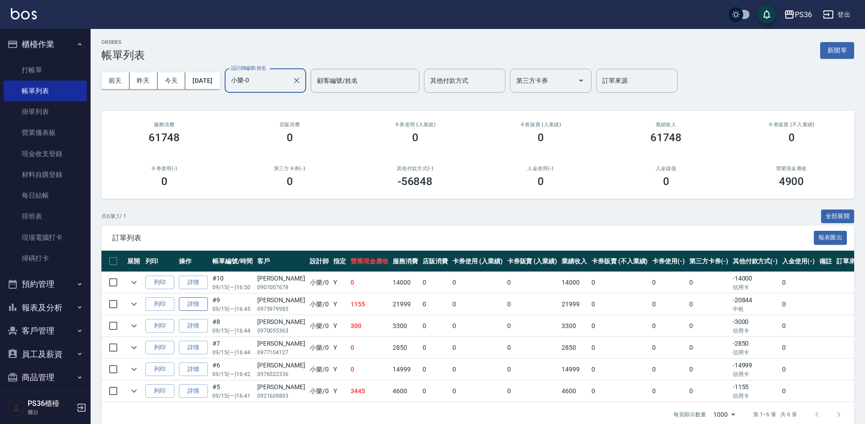
scroll to position [14, 0]
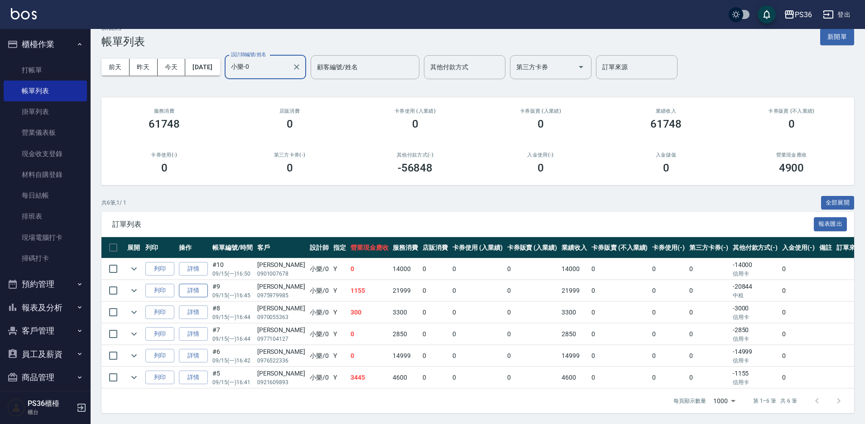
click at [196, 291] on link "詳情" at bounding box center [193, 291] width 29 height 14
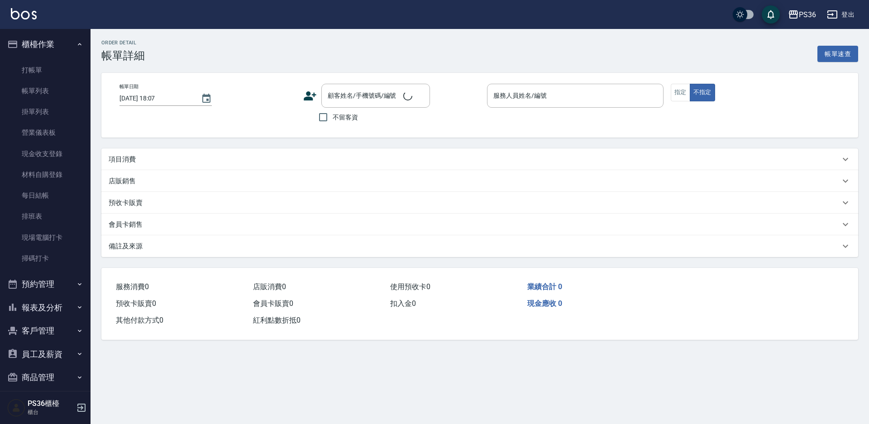
type input "2025/09/15 16:45"
type input "小樂-0"
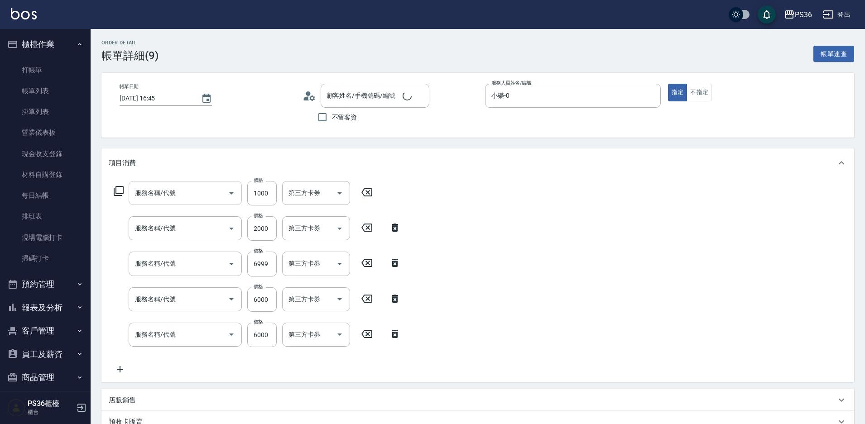
type input "廖婉婷/0975979985/"
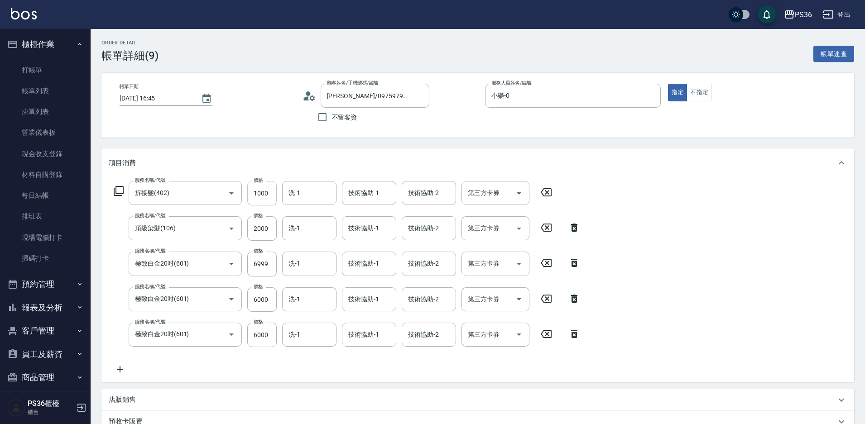
type input "拆接髮(402)"
type input "頂級染髮(106)"
type input "極致白金20吋(601)"
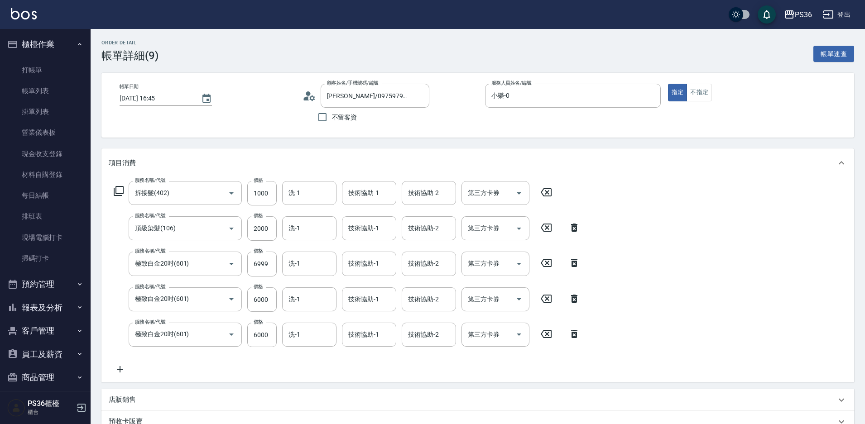
click at [359, 191] on div "技術協助-1 技術協助-1" at bounding box center [369, 193] width 54 height 24
drag, startPoint x: 356, startPoint y: 207, endPoint x: 359, endPoint y: 221, distance: 14.3
click at [356, 213] on span "酪梨 -21" at bounding box center [360, 216] width 22 height 10
type input "酪梨-21"
click at [362, 225] on div "技術協助-1 技術協助-1" at bounding box center [369, 228] width 54 height 24
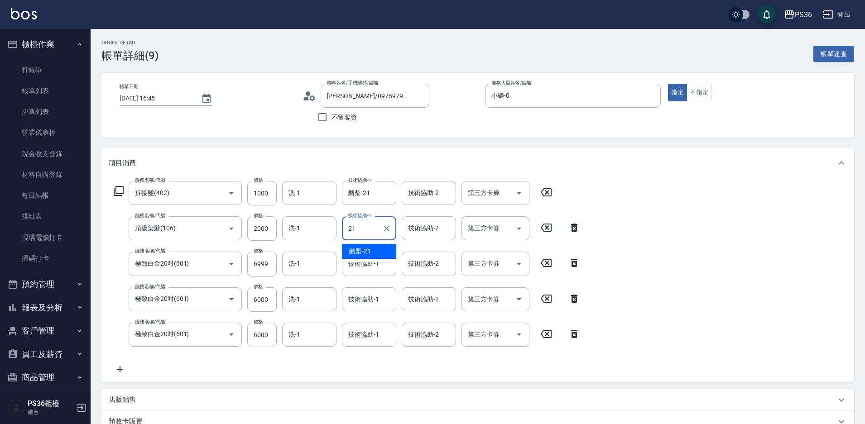
click at [355, 251] on span "酪梨 -21" at bounding box center [360, 252] width 22 height 10
type input "酪梨-21"
click at [315, 187] on input "洗-1" at bounding box center [309, 193] width 46 height 16
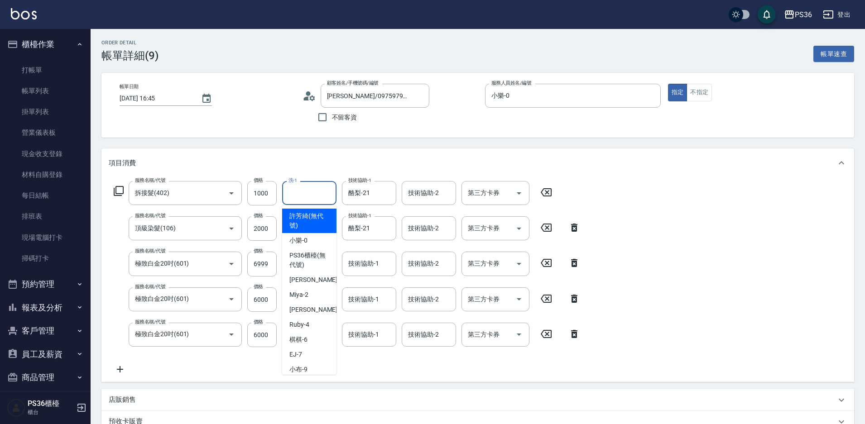
type input "1"
click at [327, 195] on icon "Clear" at bounding box center [326, 193] width 9 height 9
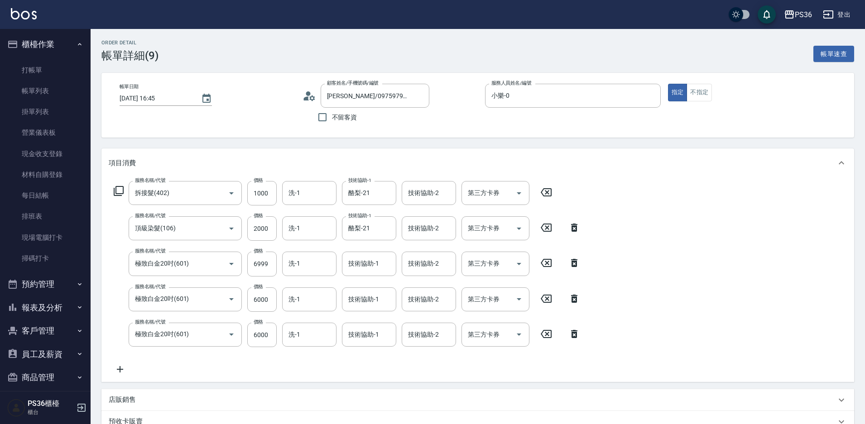
click at [276, 152] on div "項目消費" at bounding box center [477, 163] width 752 height 29
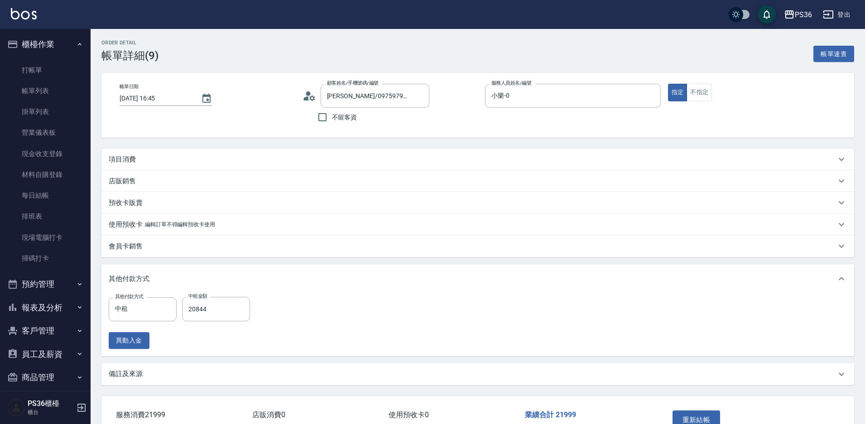
click at [299, 155] on div "項目消費" at bounding box center [472, 160] width 727 height 10
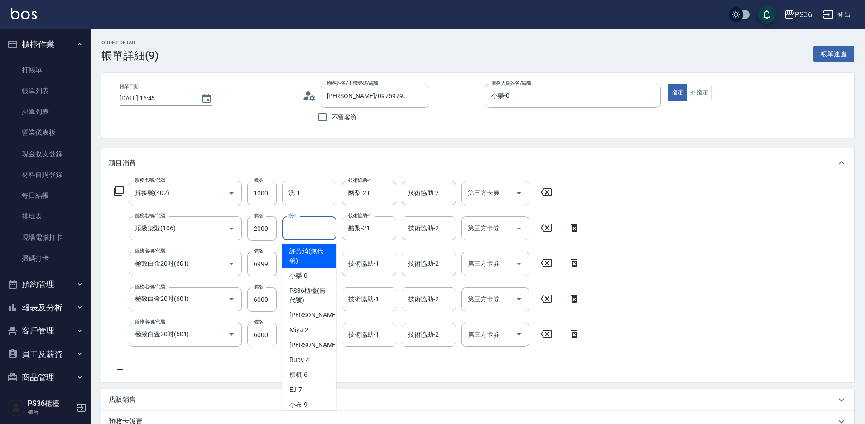
click at [306, 225] on input "洗-1" at bounding box center [309, 228] width 46 height 16
type input "12"
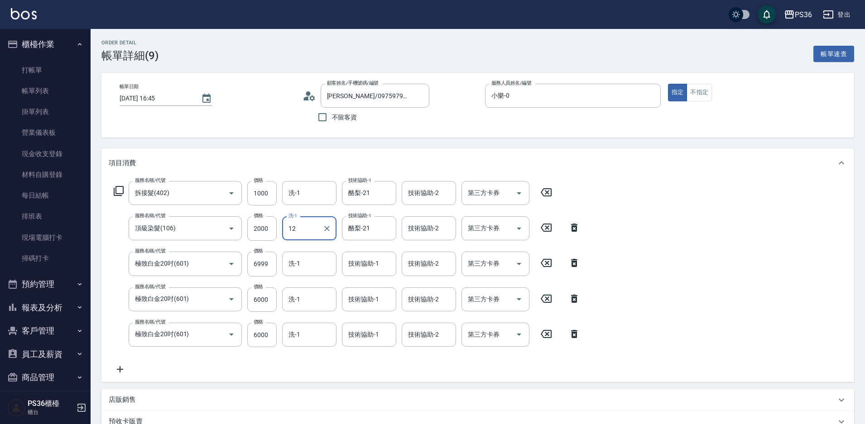
click at [324, 225] on icon "Clear" at bounding box center [326, 228] width 9 height 9
click at [313, 249] on div "酪梨 -21" at bounding box center [309, 251] width 54 height 15
type input "酪梨-21"
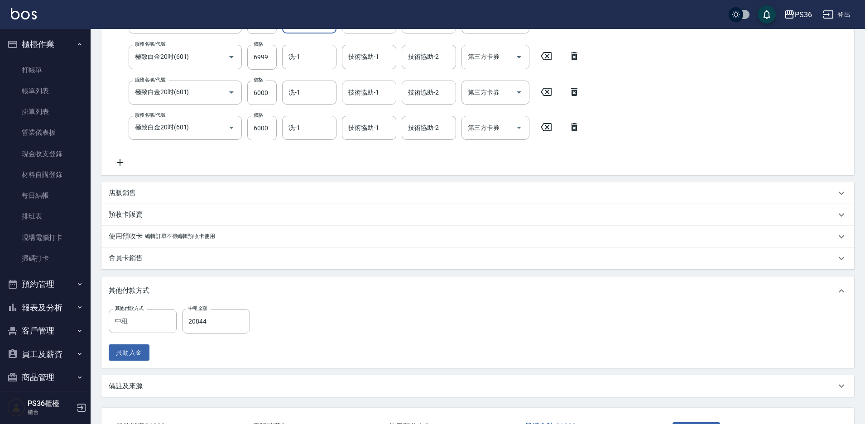
scroll to position [272, 0]
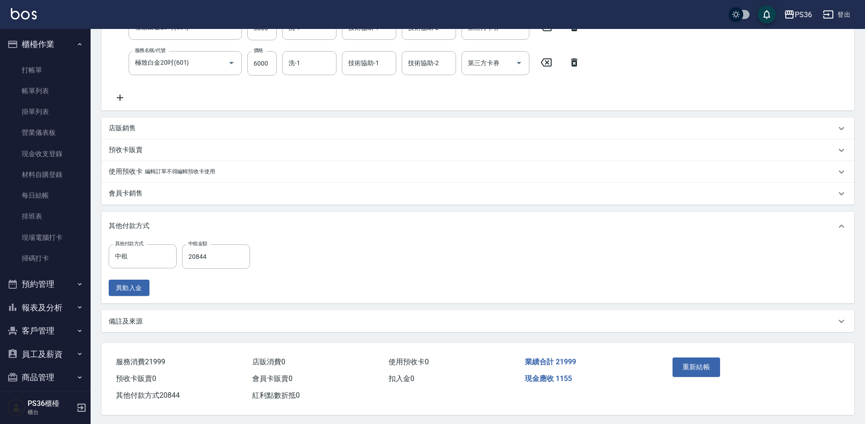
click at [706, 378] on div "重新結帳" at bounding box center [710, 373] width 82 height 39
click at [706, 371] on button "重新結帳" at bounding box center [696, 367] width 48 height 19
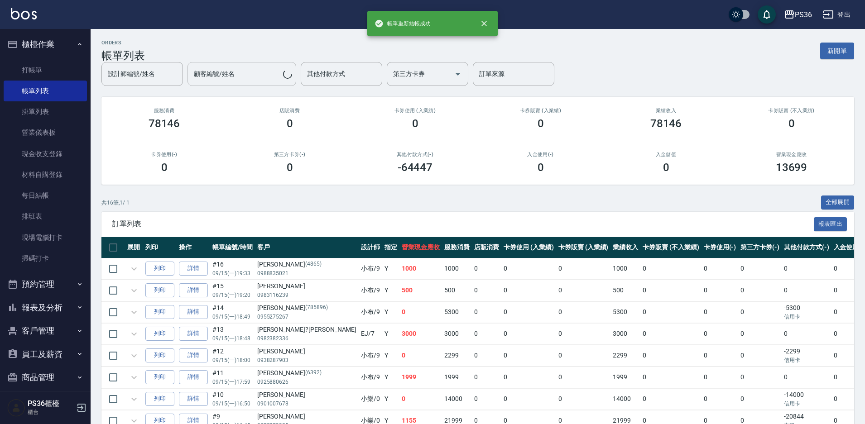
click at [243, 76] on input "顧客編號/姓名" at bounding box center [237, 74] width 91 height 16
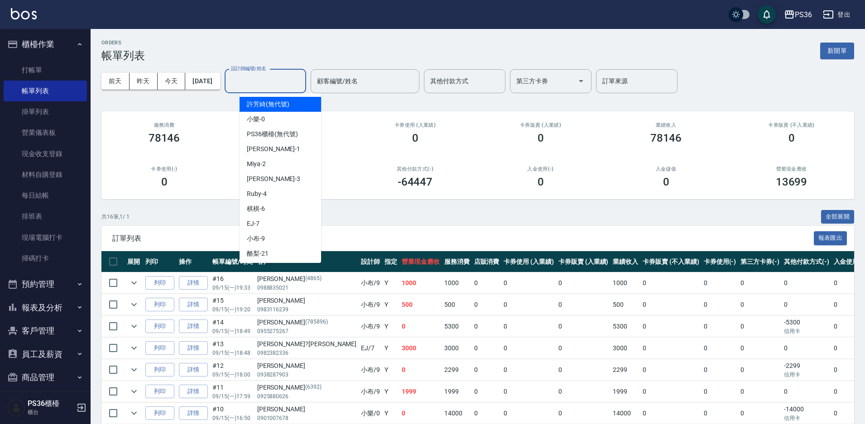
click at [299, 74] on input "設計師編號/姓名" at bounding box center [265, 81] width 73 height 16
click at [284, 117] on div "小樂 -0" at bounding box center [280, 119] width 81 height 15
type input "小樂-0"
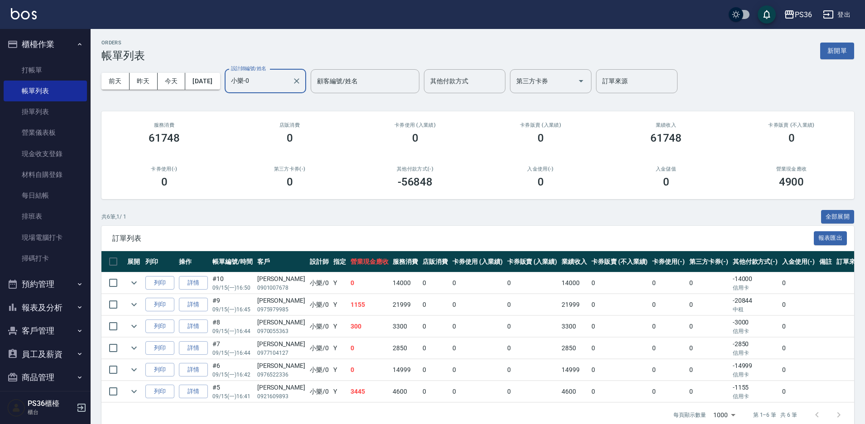
scroll to position [14, 0]
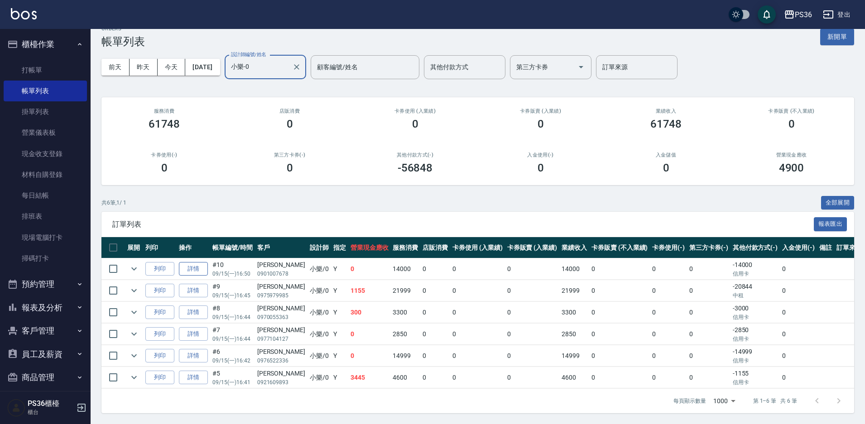
click at [194, 266] on link "詳情" at bounding box center [193, 269] width 29 height 14
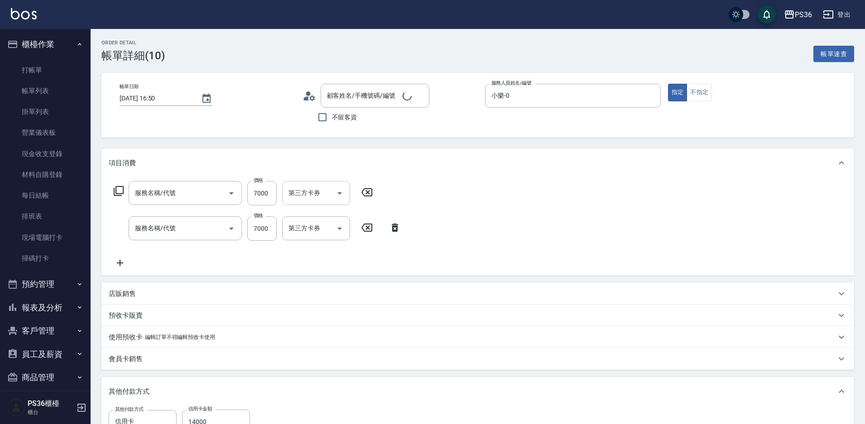
type input "2025/09/15 16:50"
type input "小樂-0"
type input "極致白金20吋(601)"
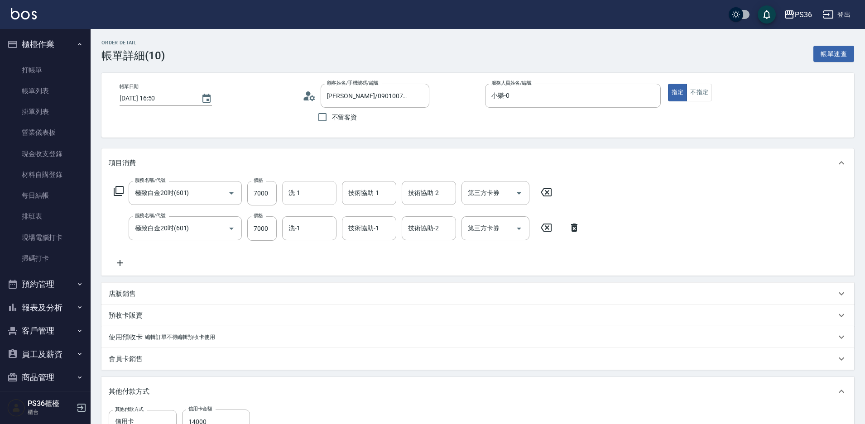
type input "陳玫君/0901007678/"
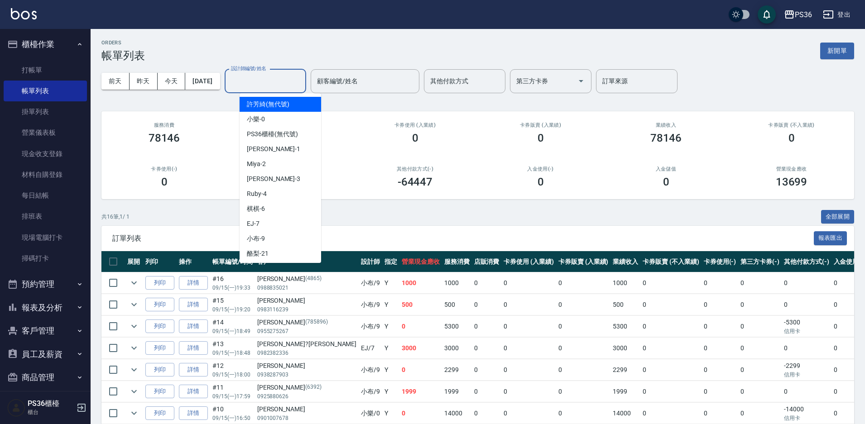
click at [289, 84] on input "設計師編號/姓名" at bounding box center [265, 81] width 73 height 16
click at [268, 121] on div "小樂 -0" at bounding box center [280, 119] width 81 height 15
type input "小樂-0"
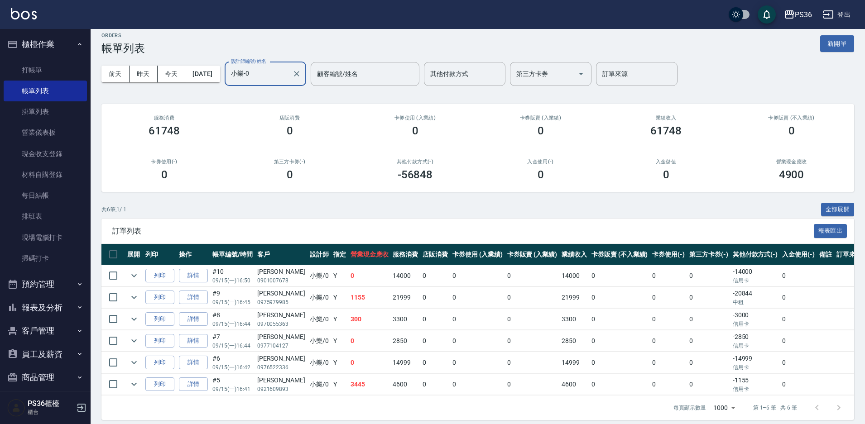
scroll to position [14, 0]
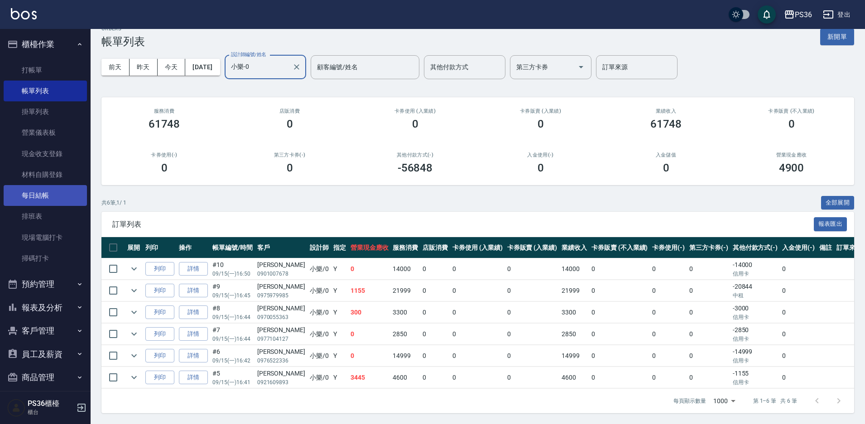
click at [35, 196] on link "每日結帳" at bounding box center [45, 195] width 83 height 21
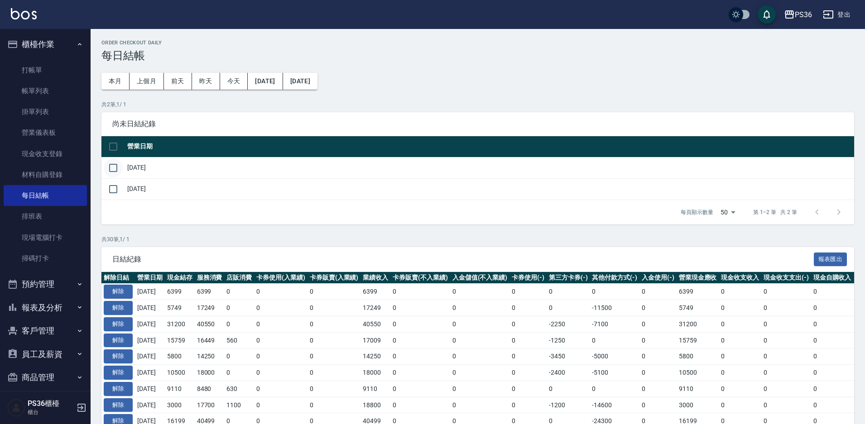
click at [117, 165] on input "checkbox" at bounding box center [113, 167] width 19 height 19
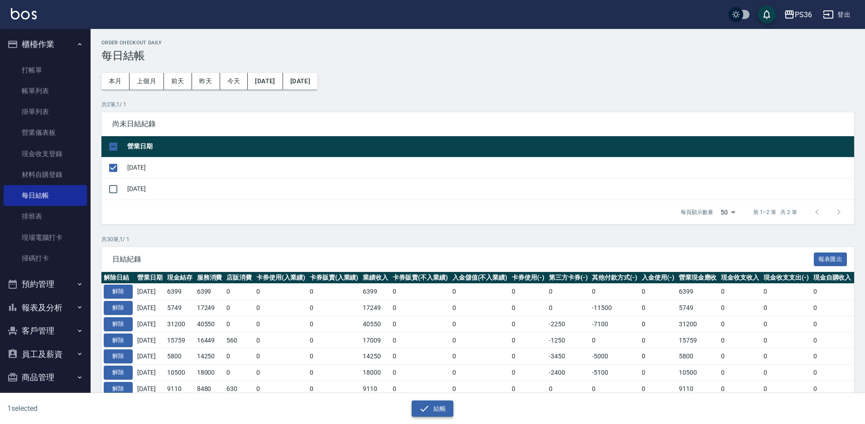
click at [442, 407] on button "結帳" at bounding box center [433, 409] width 42 height 17
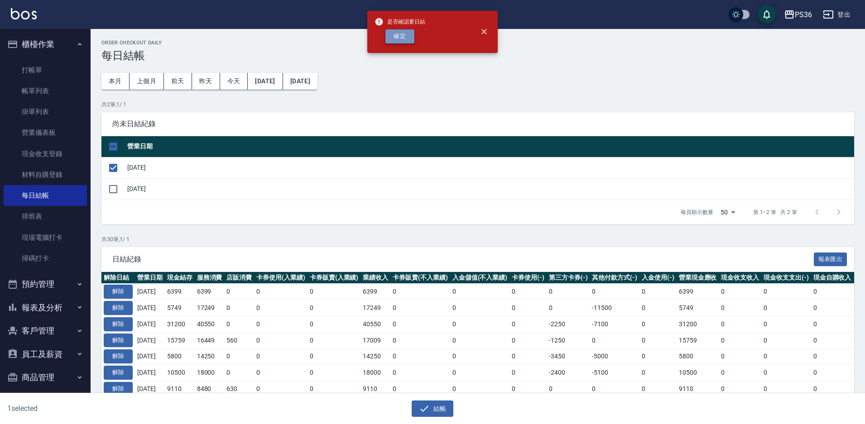
click at [403, 33] on button "確定" at bounding box center [399, 36] width 29 height 14
checkbox input "false"
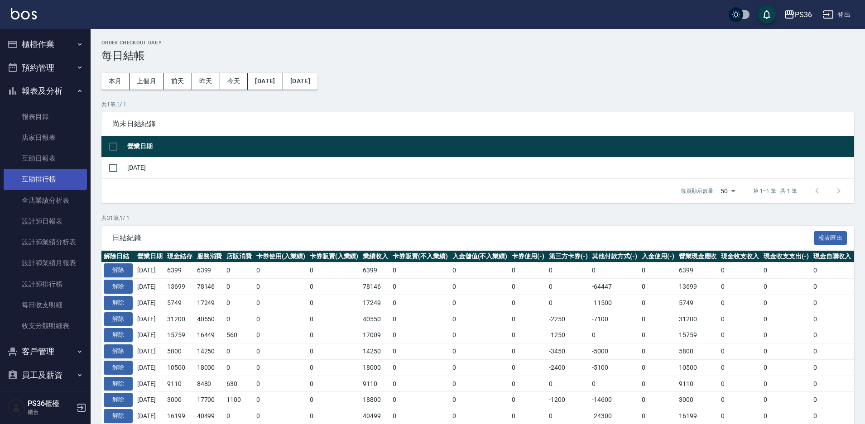
click at [43, 169] on link "互助排行榜" at bounding box center [45, 179] width 83 height 21
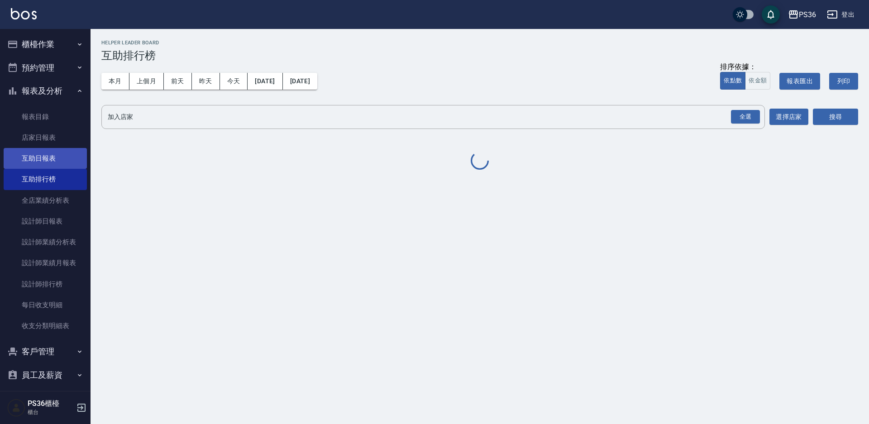
click at [49, 154] on link "互助日報表" at bounding box center [45, 158] width 83 height 21
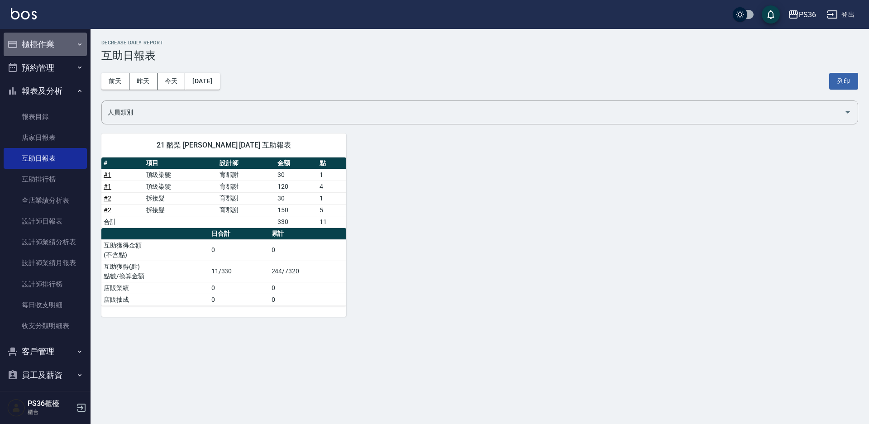
click at [53, 43] on button "櫃檯作業" at bounding box center [45, 45] width 83 height 24
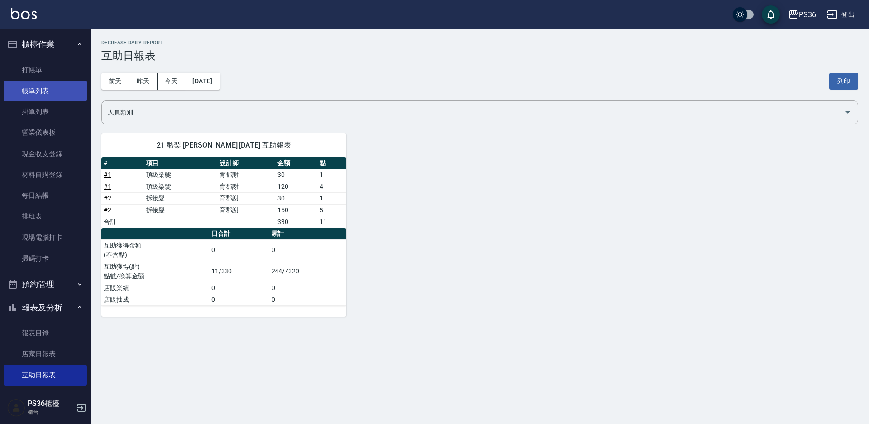
click at [59, 85] on link "帳單列表" at bounding box center [45, 91] width 83 height 21
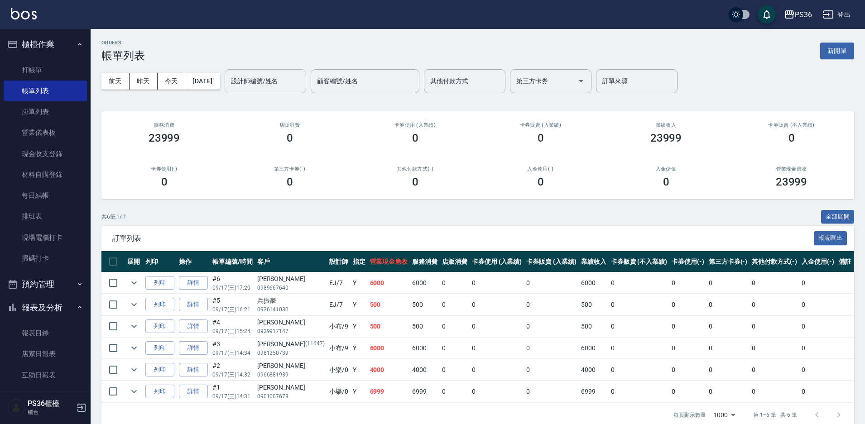
click at [251, 83] on input "設計師編號/姓名" at bounding box center [265, 81] width 73 height 16
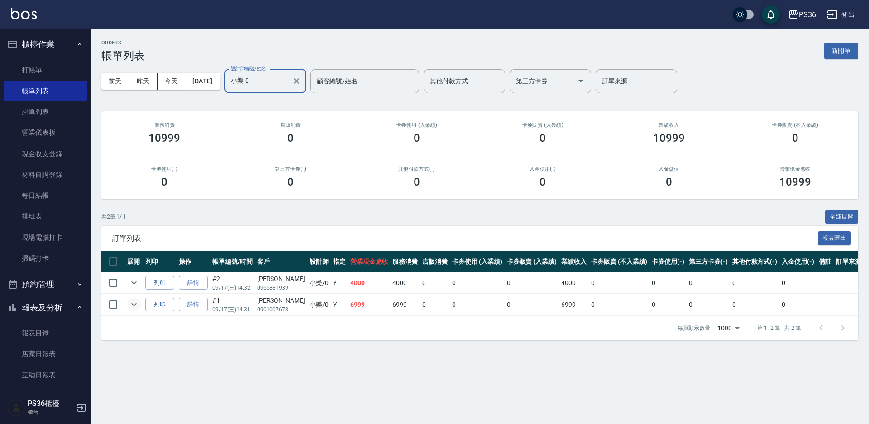
type input "小樂-0"
click at [138, 303] on icon "expand row" at bounding box center [134, 304] width 11 height 11
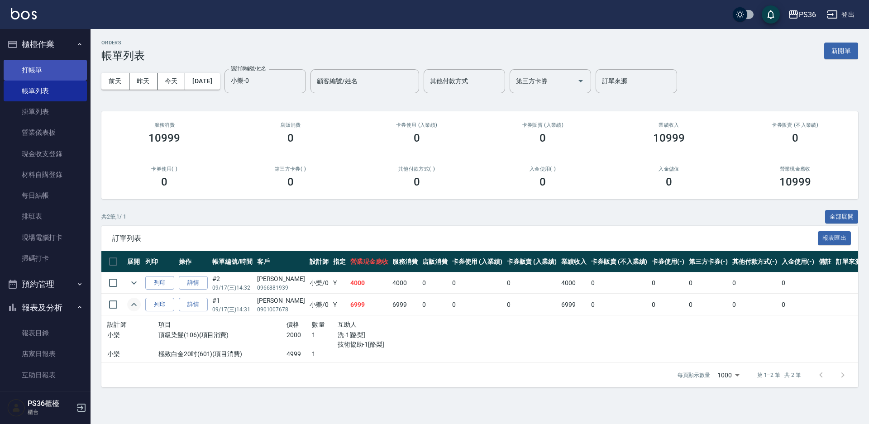
click at [36, 70] on link "打帳單" at bounding box center [45, 70] width 83 height 21
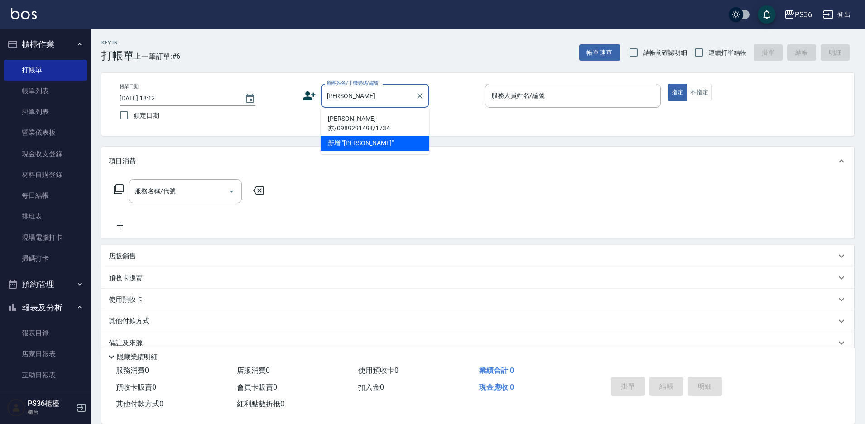
click at [350, 122] on li "王竣亦/0989291498/1734" at bounding box center [375, 123] width 109 height 24
type input "王竣亦/0989291498/1734"
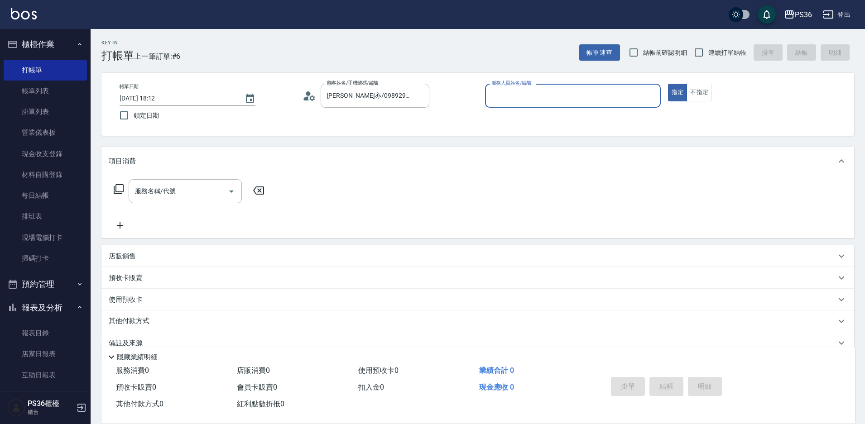
type input "小布-9"
click at [177, 197] on input "服務名稱/代號" at bounding box center [178, 191] width 91 height 16
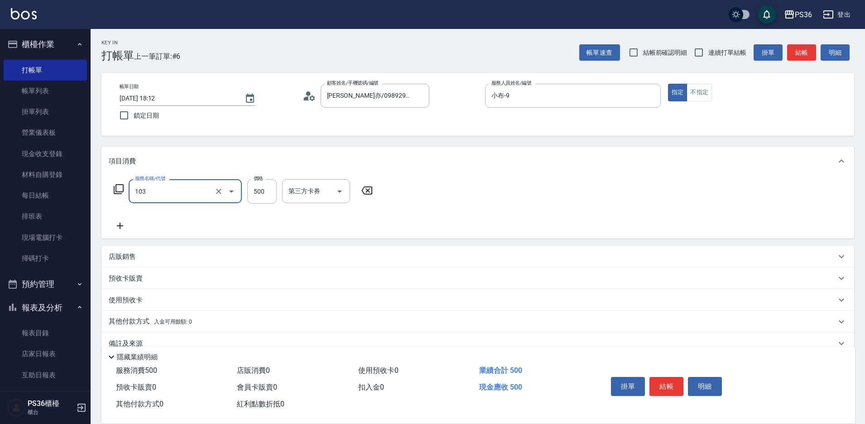
type input "B級洗剪(103)"
click at [667, 386] on button "結帳" at bounding box center [666, 386] width 34 height 19
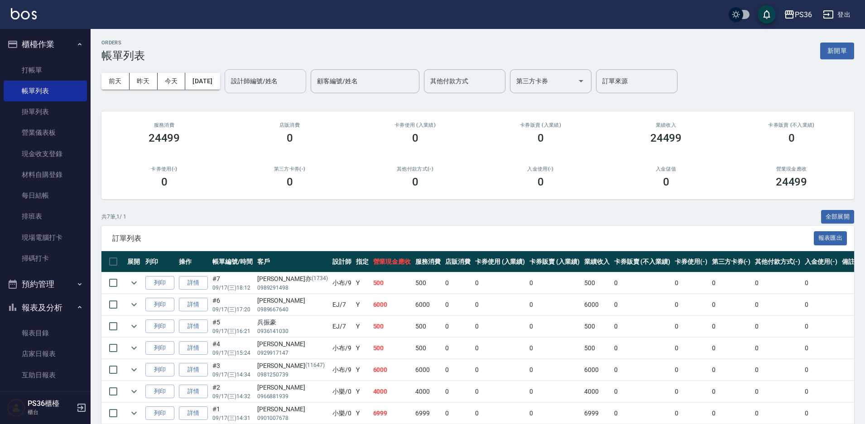
click at [256, 80] on input "設計師編號/姓名" at bounding box center [265, 81] width 73 height 16
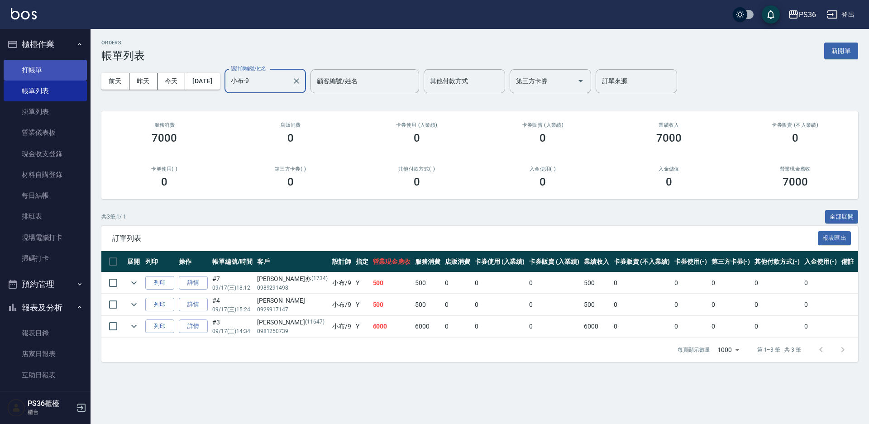
type input "小布-9"
click at [43, 68] on link "打帳單" at bounding box center [45, 70] width 83 height 21
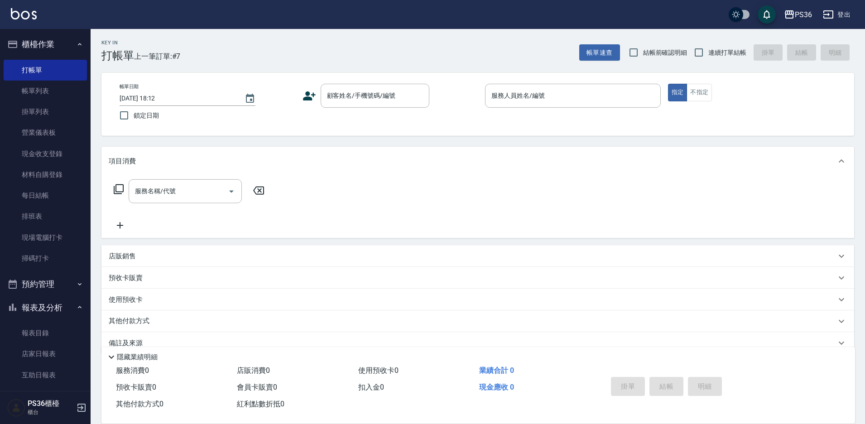
click at [302, 89] on icon at bounding box center [309, 96] width 14 height 14
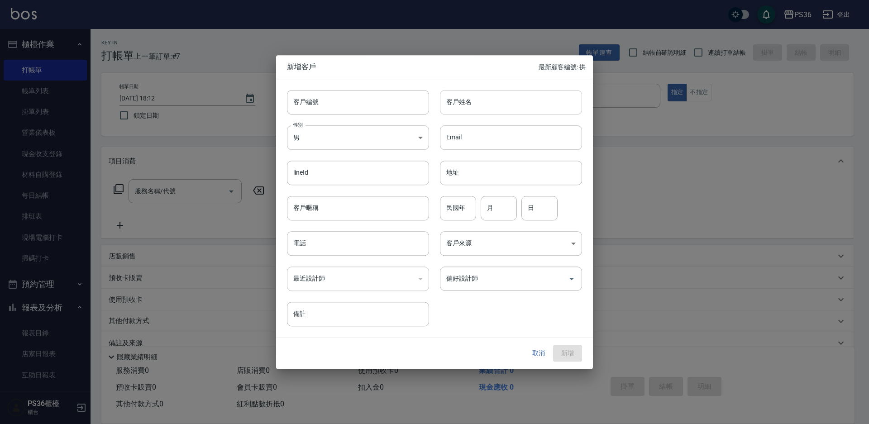
drag, startPoint x: 503, startPoint y: 105, endPoint x: 494, endPoint y: 105, distance: 9.5
click at [503, 105] on input "客戶姓名" at bounding box center [511, 102] width 142 height 24
click at [531, 91] on input "菜雨蓁" at bounding box center [511, 102] width 142 height 24
type input "菜雨臻"
type input "94"
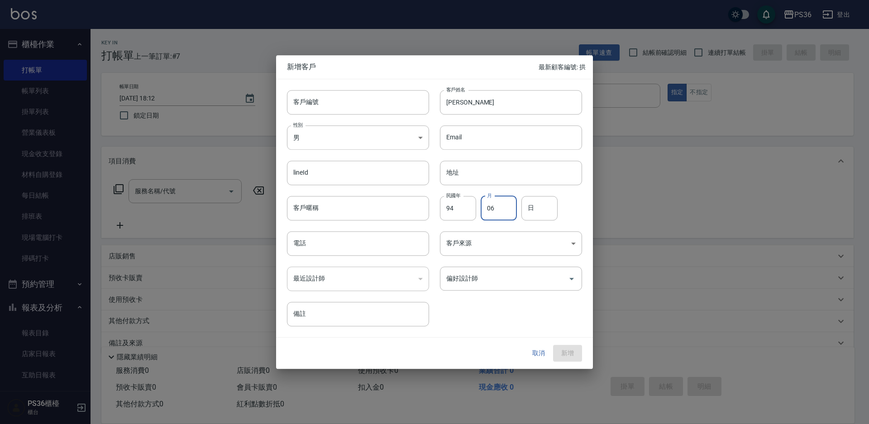
type input "06"
type input "25"
type input "0966959008"
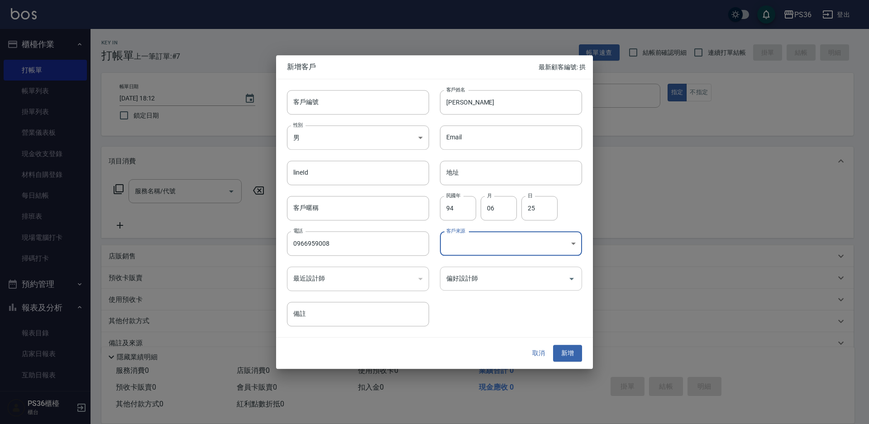
click at [574, 278] on icon "Open" at bounding box center [572, 279] width 5 height 2
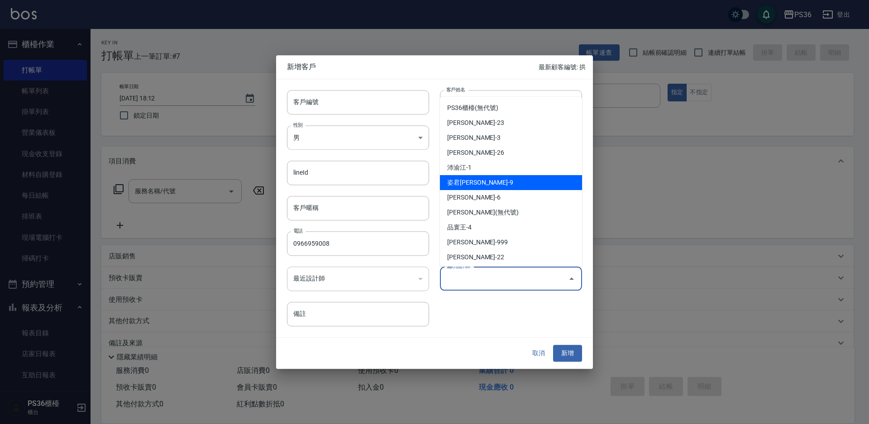
click at [522, 182] on li "姿君李-9" at bounding box center [511, 182] width 142 height 15
type input "姿君李"
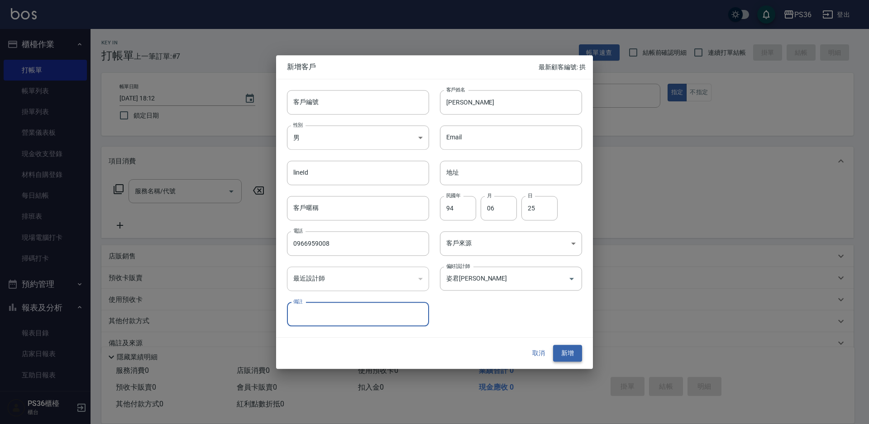
click at [567, 355] on button "新增" at bounding box center [567, 353] width 29 height 17
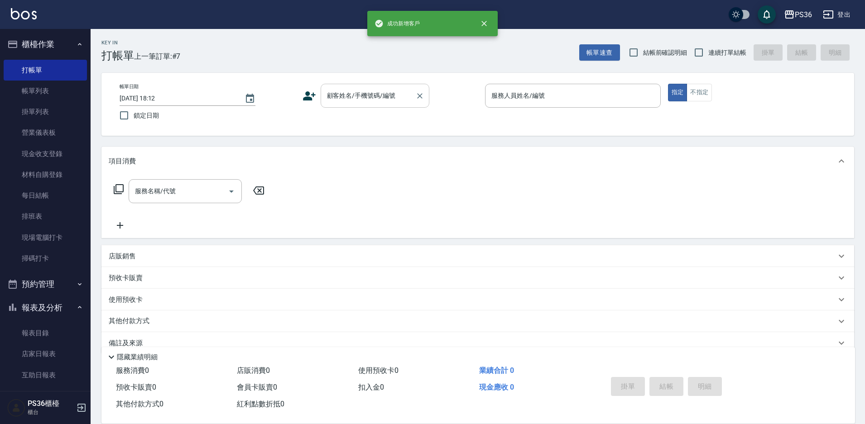
click at [370, 107] on div "顧客姓名/手機號碼/編號" at bounding box center [375, 96] width 109 height 24
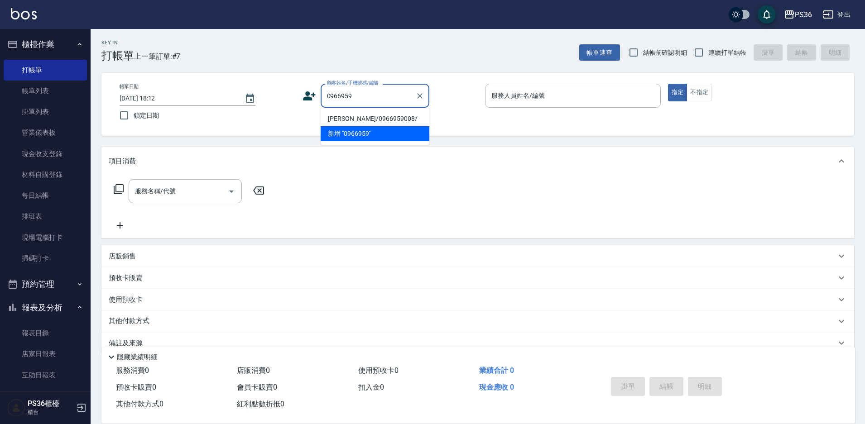
click at [369, 124] on li "菜雨臻/0966959008/" at bounding box center [375, 118] width 109 height 15
type input "菜雨臻/0966959008/"
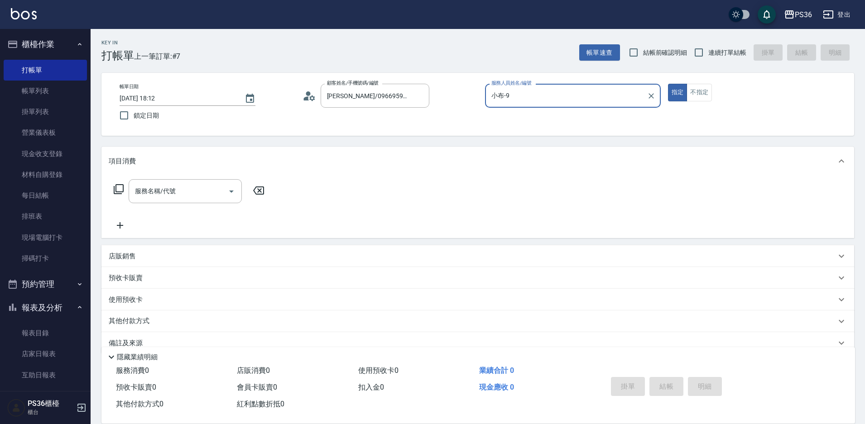
type input "小布-9"
click at [144, 189] on div "服務名稱/代號 服務名稱/代號" at bounding box center [185, 191] width 113 height 24
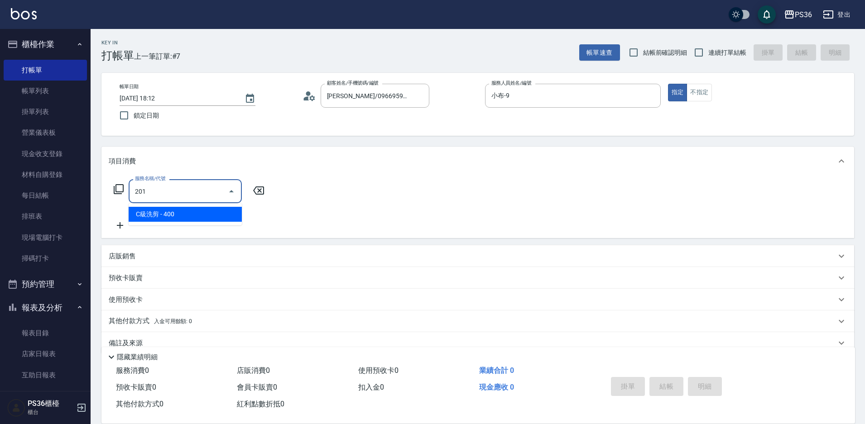
type input "C級洗剪(201)"
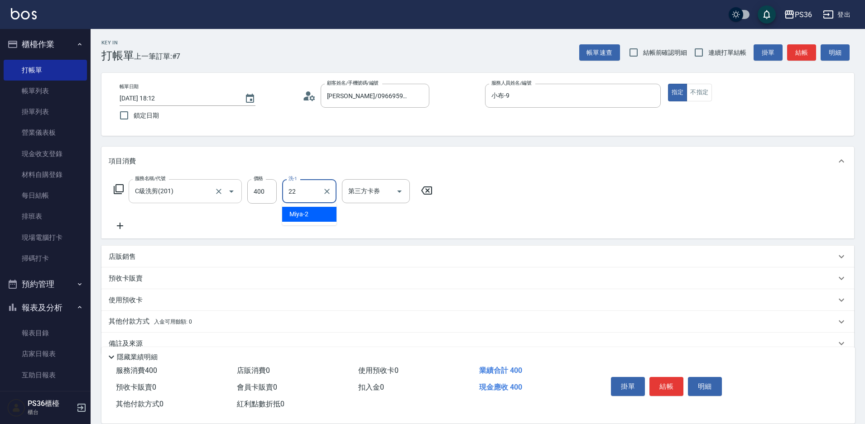
type input "顏亮亮-22"
click at [665, 386] on button "結帳" at bounding box center [666, 386] width 34 height 19
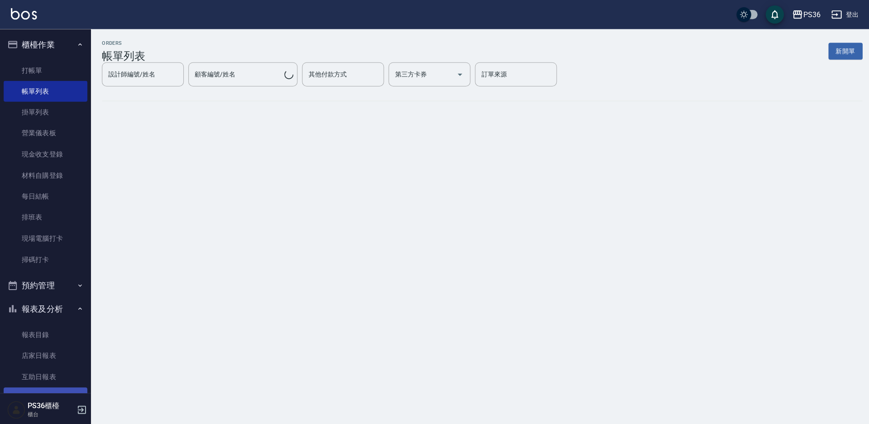
scroll to position [91, 0]
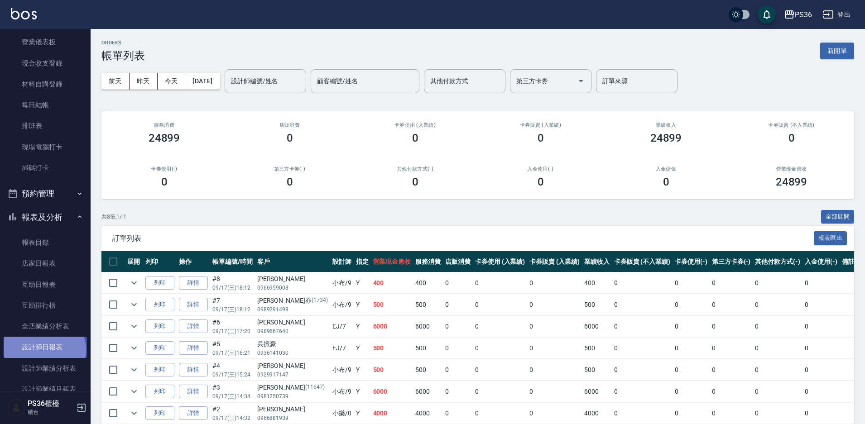
click at [43, 350] on link "設計師日報表" at bounding box center [45, 347] width 83 height 21
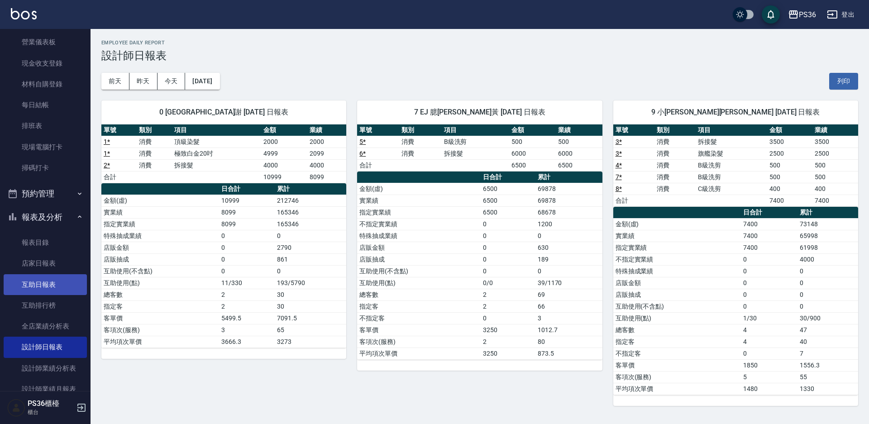
click at [55, 286] on link "互助日報表" at bounding box center [45, 284] width 83 height 21
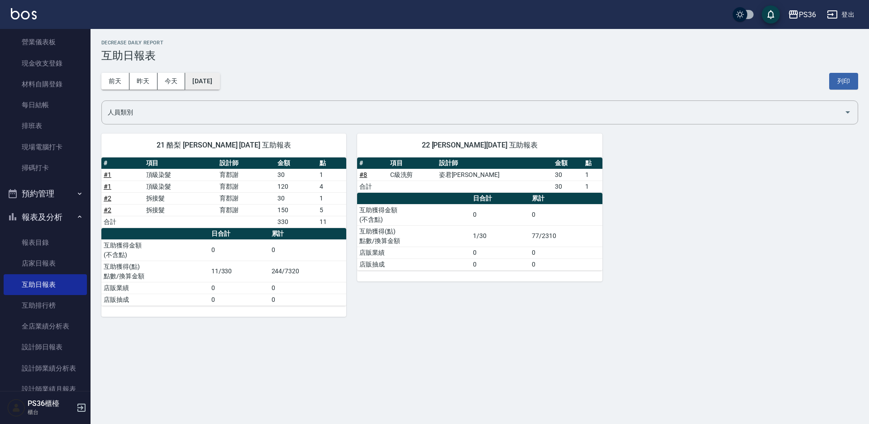
click at [218, 86] on button "[DATE]" at bounding box center [202, 81] width 34 height 17
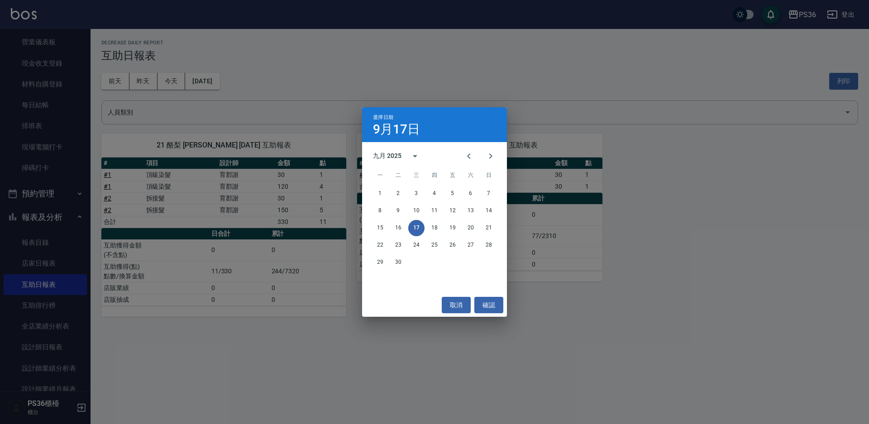
click at [635, 242] on div "選擇日期 9月17日 九月 2025 一 二 三 四 五 六 日 1 2 3 4 5 6 7 8 9 10 11 12 13 14 15 16 17 18 1…" at bounding box center [434, 212] width 869 height 424
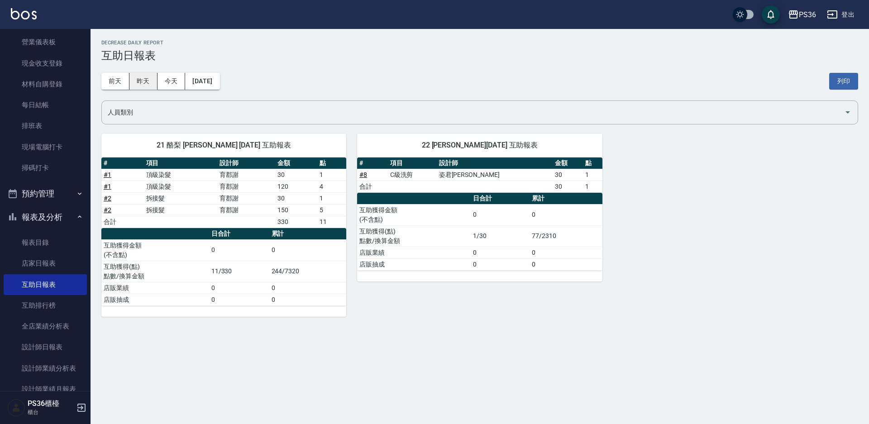
click at [144, 83] on button "昨天" at bounding box center [143, 81] width 28 height 17
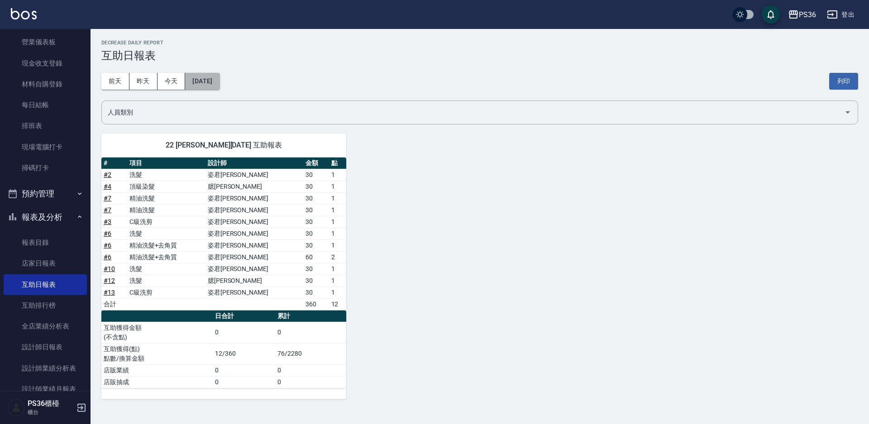
click at [214, 79] on button "[DATE]" at bounding box center [202, 81] width 34 height 17
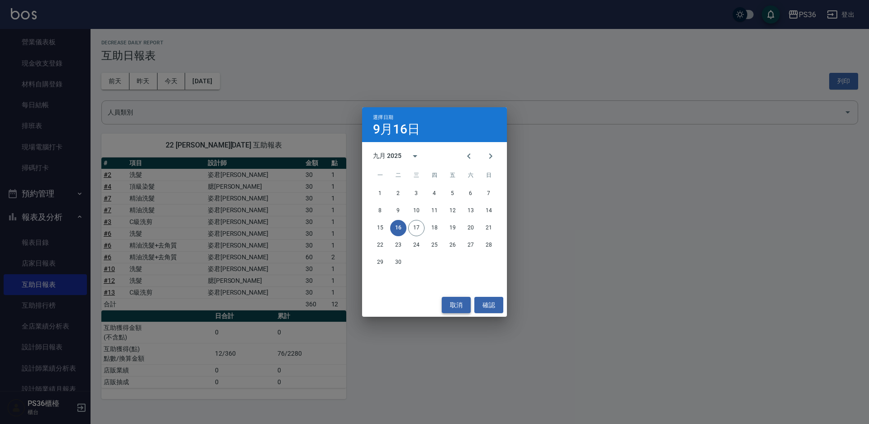
click at [453, 311] on button "取消" at bounding box center [456, 305] width 29 height 17
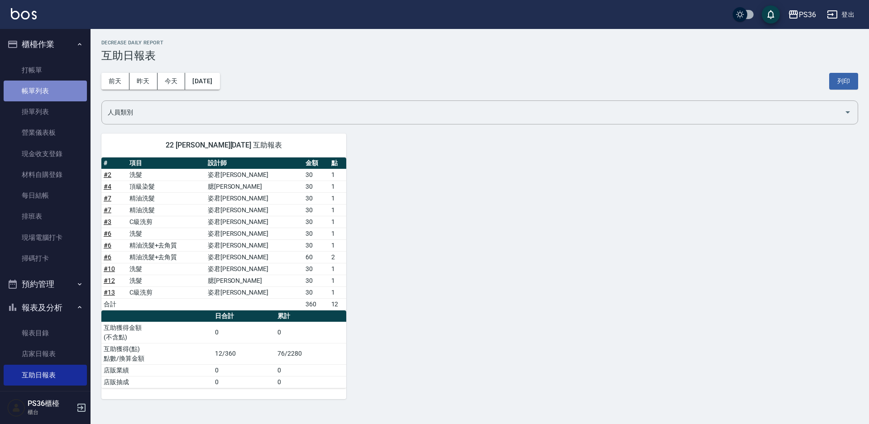
drag, startPoint x: 57, startPoint y: 88, endPoint x: 300, endPoint y: 248, distance: 290.7
click at [56, 88] on link "帳單列表" at bounding box center [45, 91] width 83 height 21
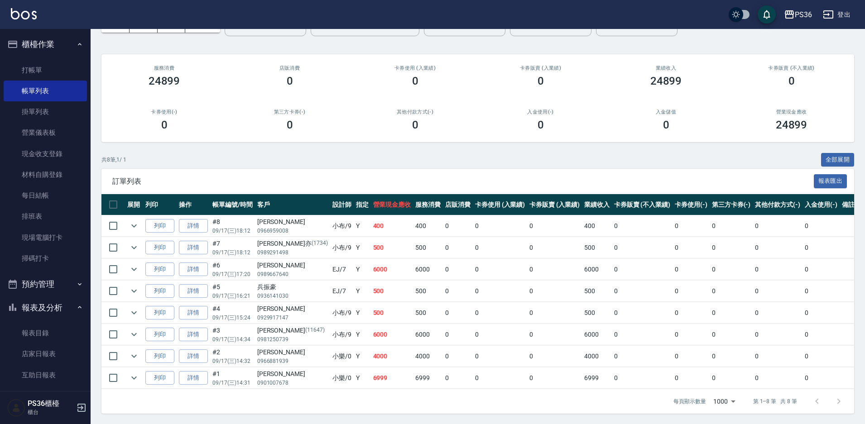
scroll to position [58, 0]
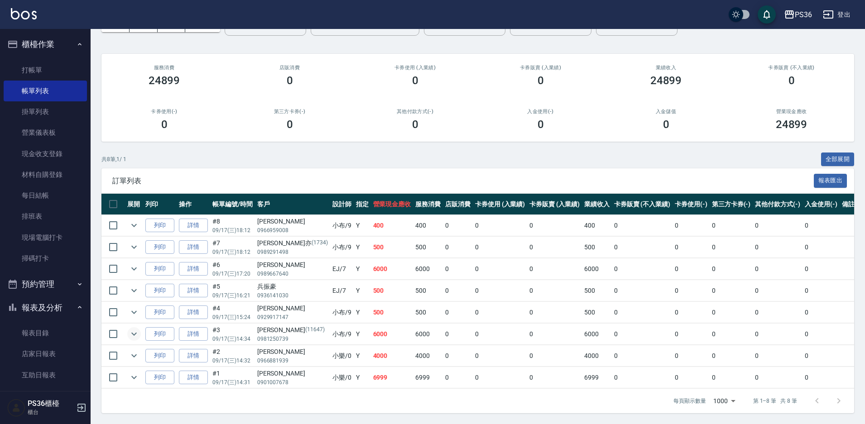
click at [130, 338] on icon "expand row" at bounding box center [134, 334] width 11 height 11
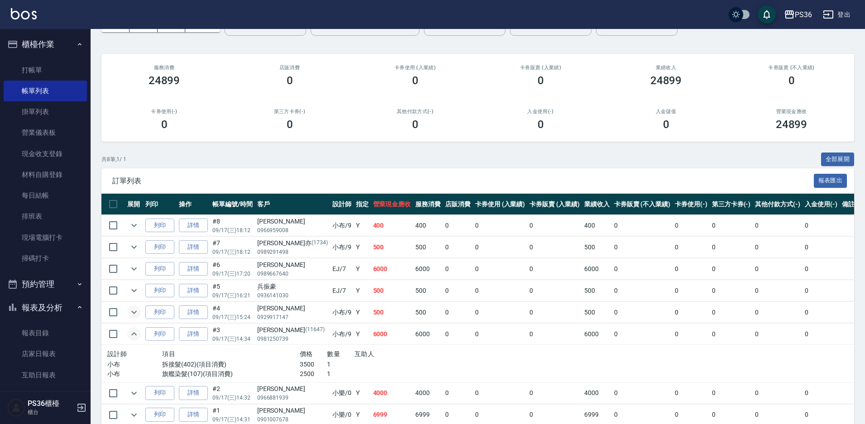
click at [134, 314] on icon "expand row" at bounding box center [134, 312] width 11 height 11
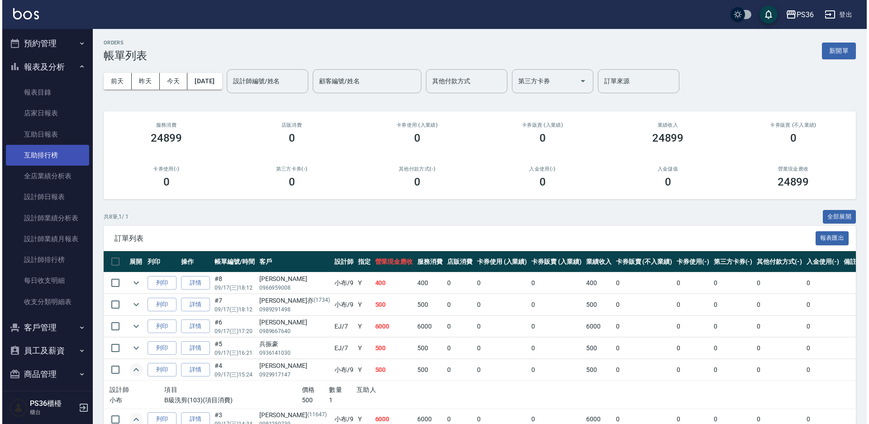
scroll to position [225, 0]
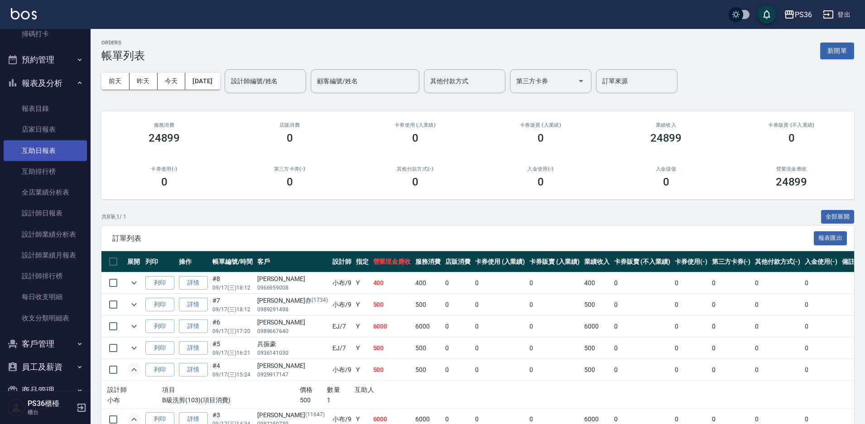
click at [41, 156] on link "互助日報表" at bounding box center [45, 150] width 83 height 21
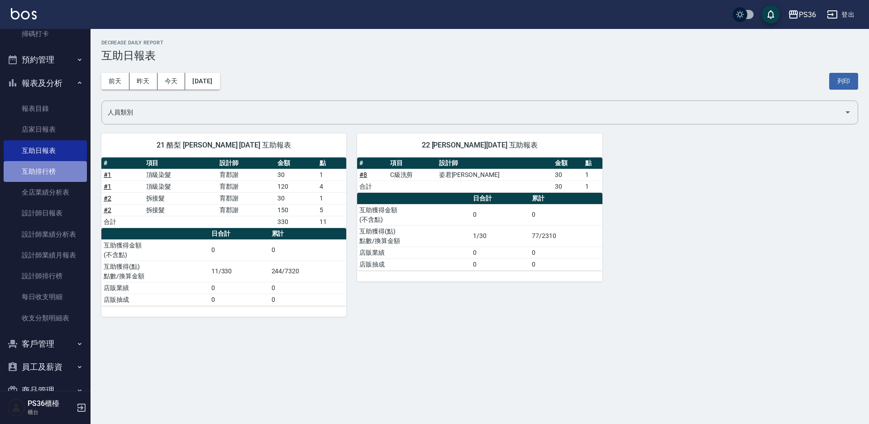
click at [48, 171] on link "互助排行榜" at bounding box center [45, 171] width 83 height 21
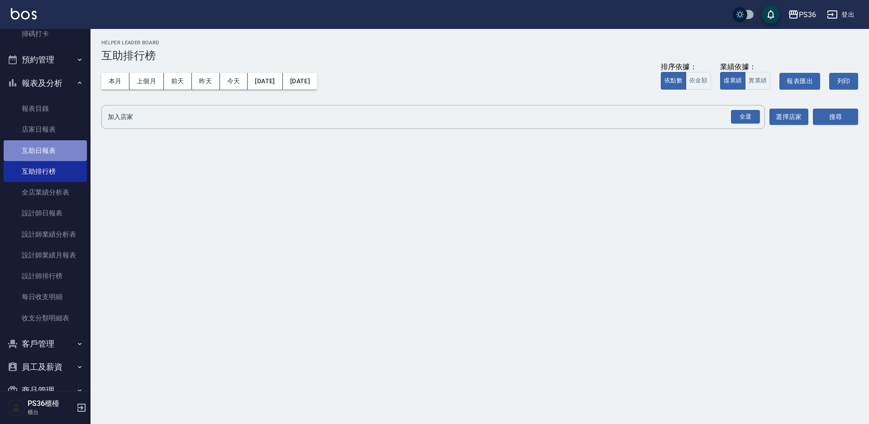
click at [58, 154] on link "互助日報表" at bounding box center [45, 150] width 83 height 21
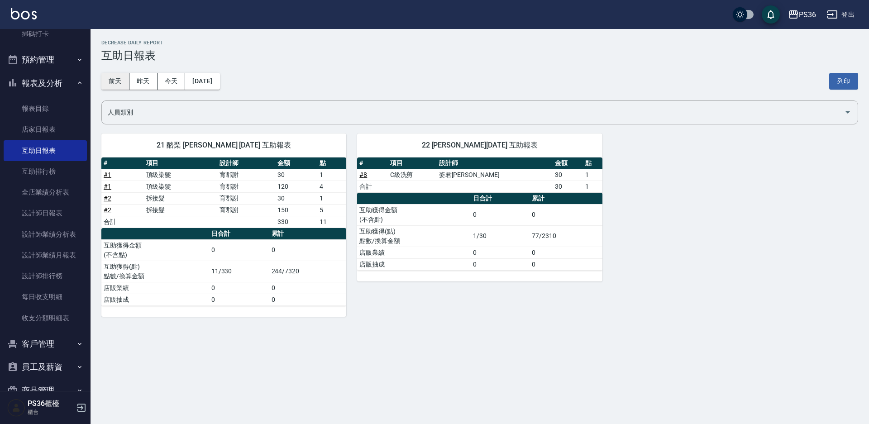
click at [116, 83] on button "前天" at bounding box center [115, 81] width 28 height 17
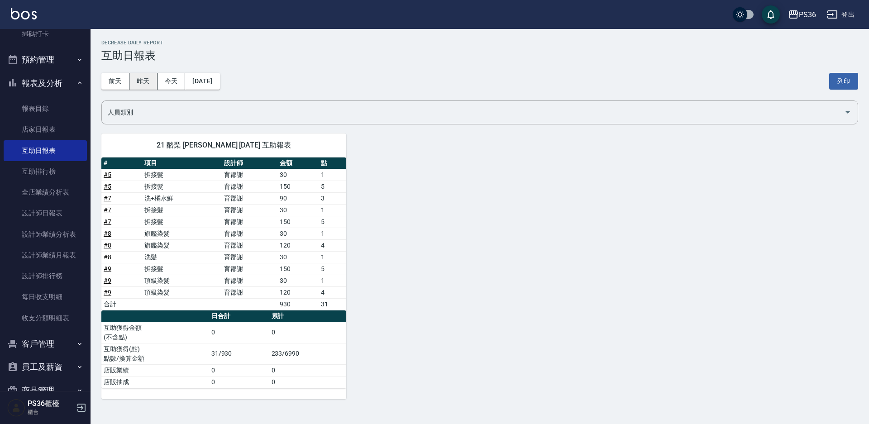
click at [142, 84] on button "昨天" at bounding box center [143, 81] width 28 height 17
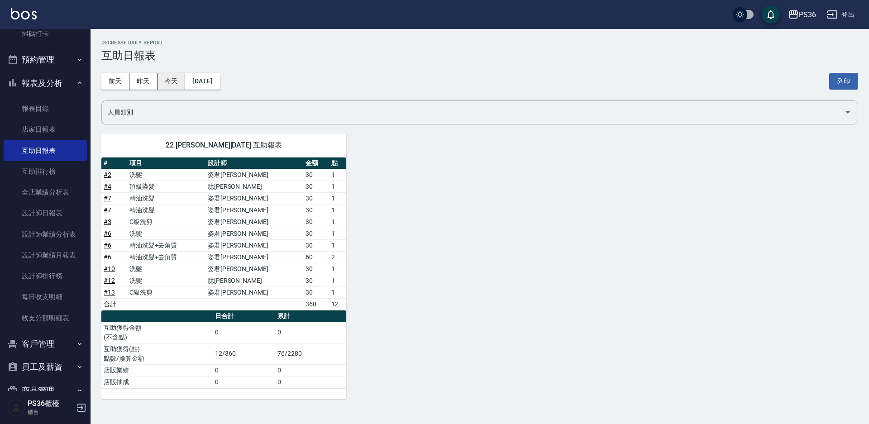
click at [176, 78] on button "今天" at bounding box center [172, 81] width 28 height 17
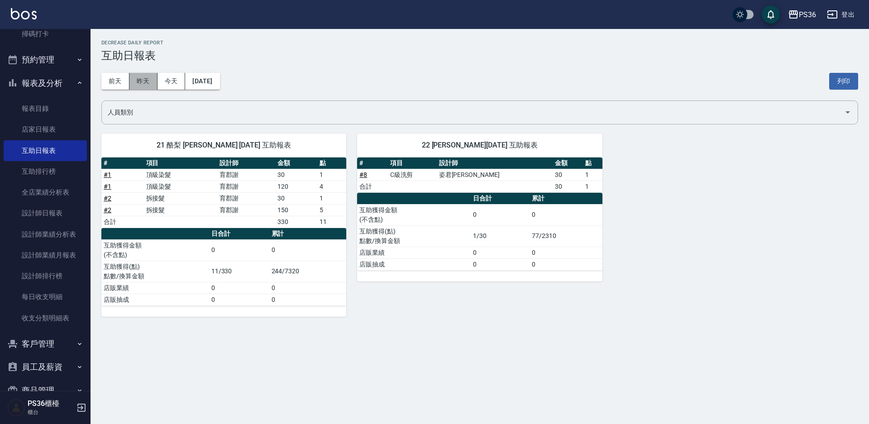
click at [150, 86] on button "昨天" at bounding box center [143, 81] width 28 height 17
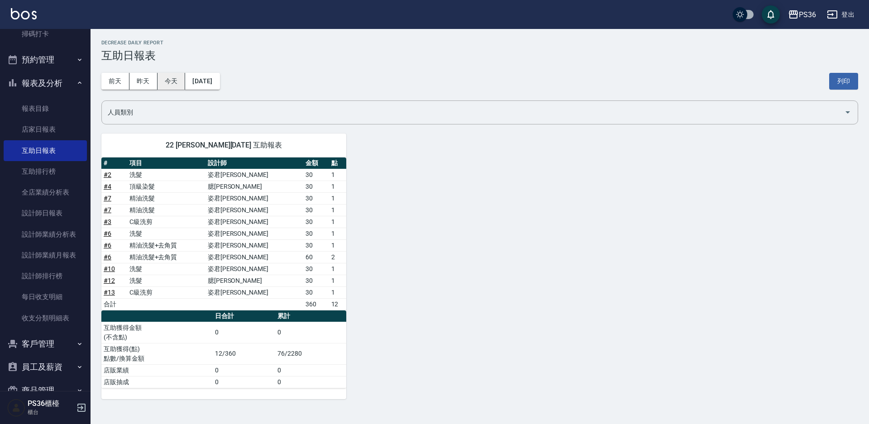
click at [168, 81] on button "今天" at bounding box center [172, 81] width 28 height 17
